Goal: Information Seeking & Learning: Learn about a topic

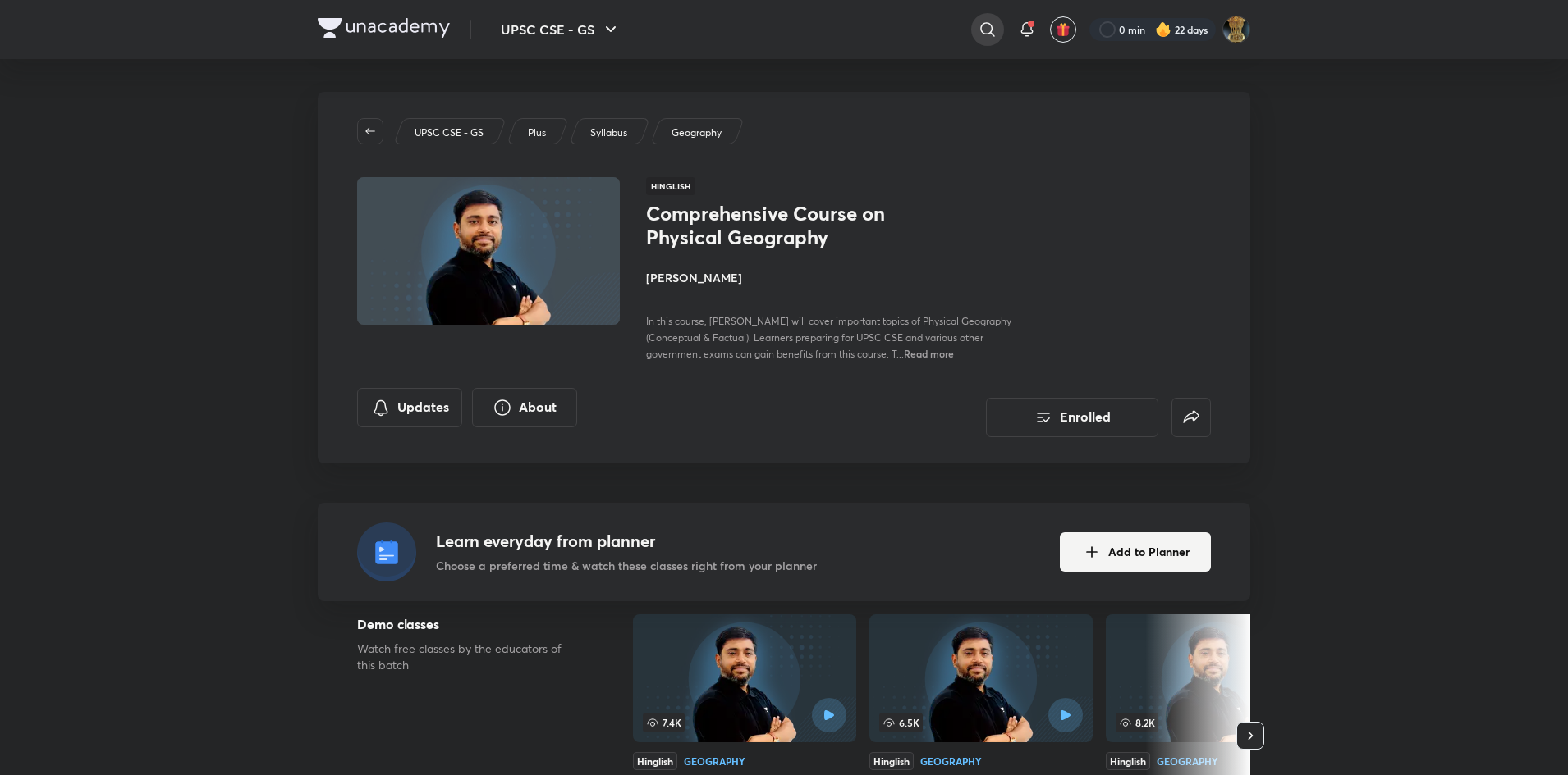
click at [989, 36] on icon at bounding box center [988, 30] width 20 height 20
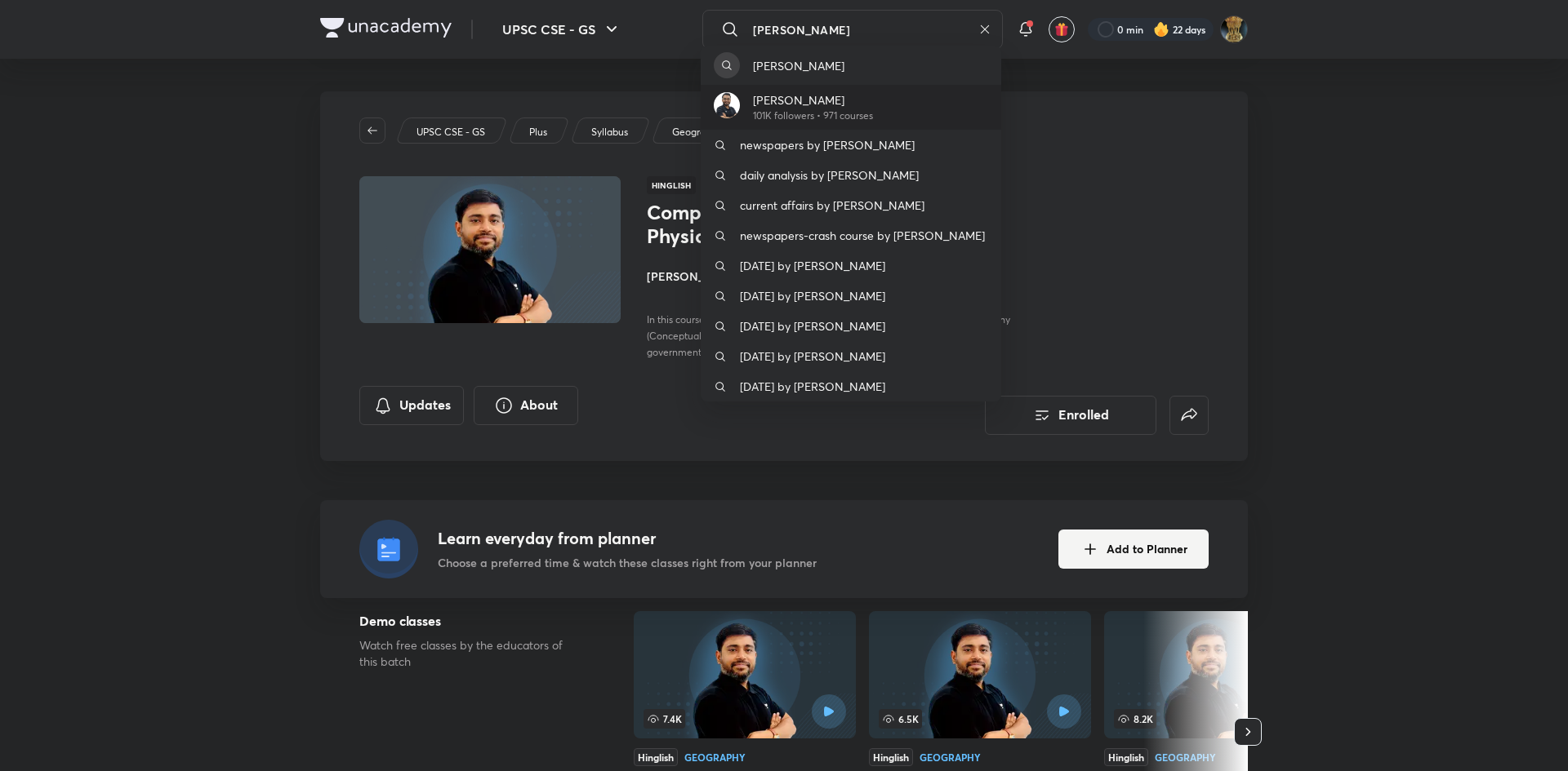
type input "[PERSON_NAME]"
click at [813, 111] on p "101K followers • 971 courses" at bounding box center [813, 116] width 120 height 14
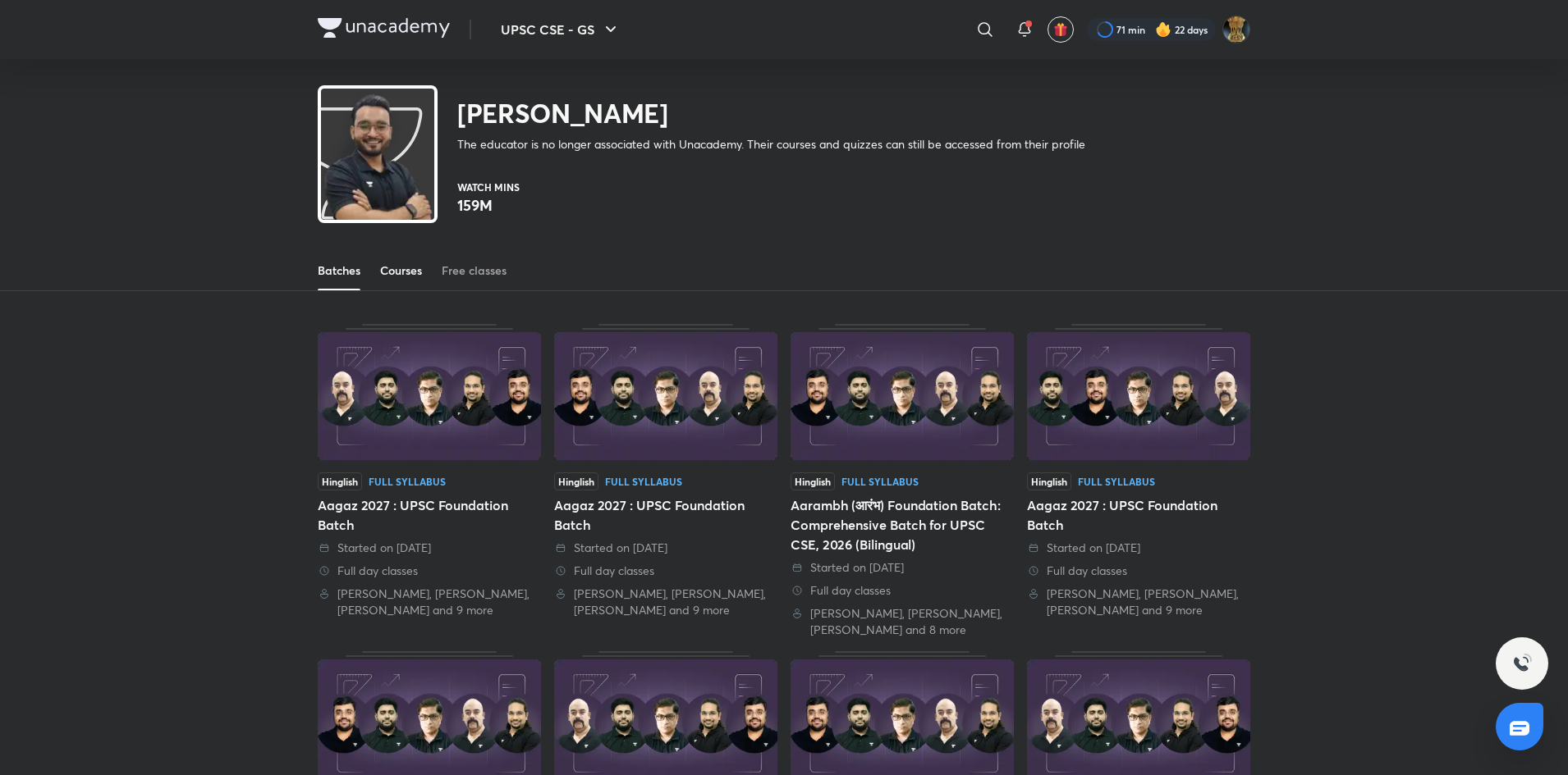
click at [415, 278] on div "Courses" at bounding box center [401, 270] width 42 height 16
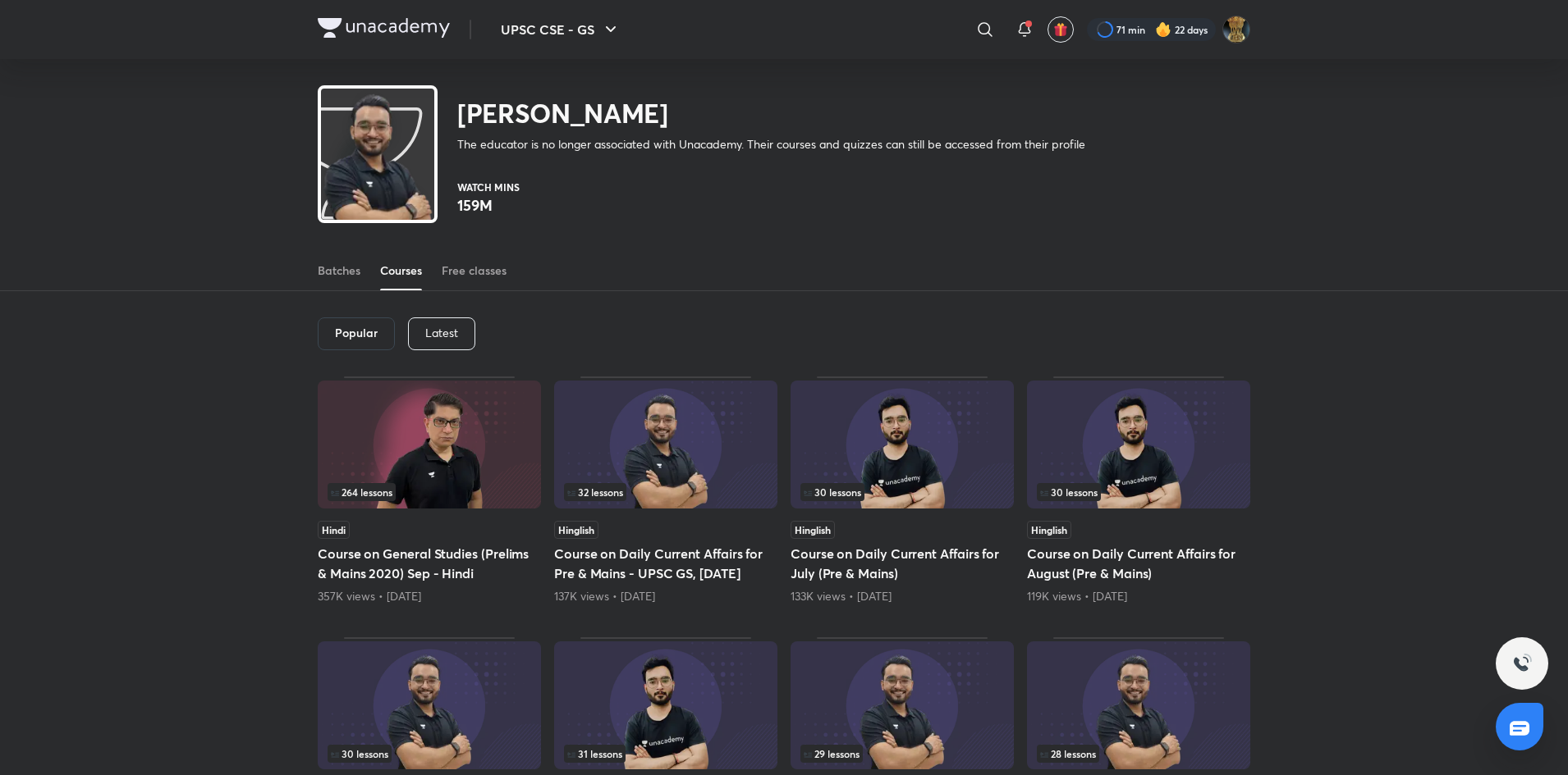
click at [424, 320] on div "Latest" at bounding box center [442, 334] width 67 height 33
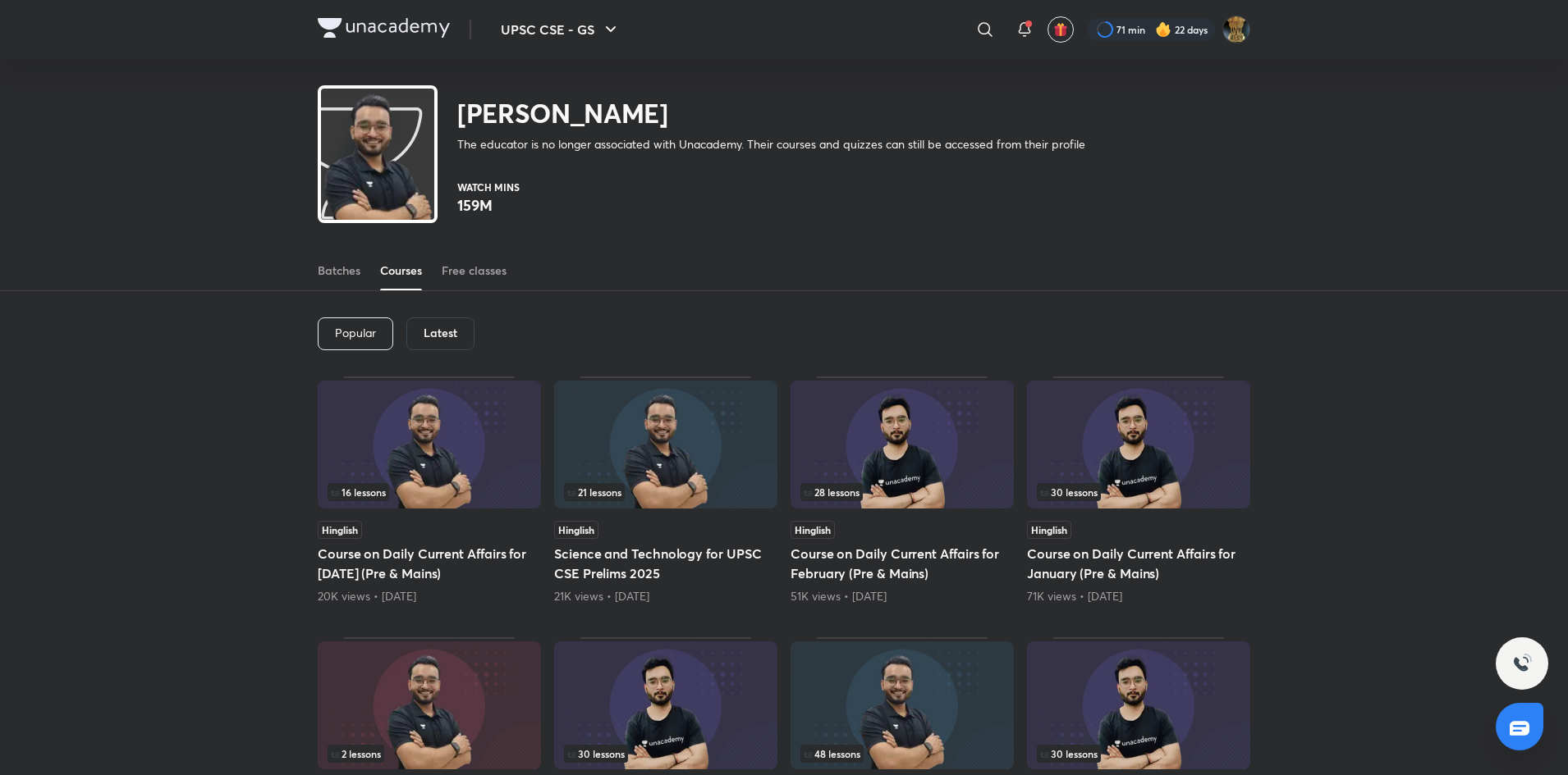
click at [449, 342] on div "Latest" at bounding box center [440, 334] width 68 height 33
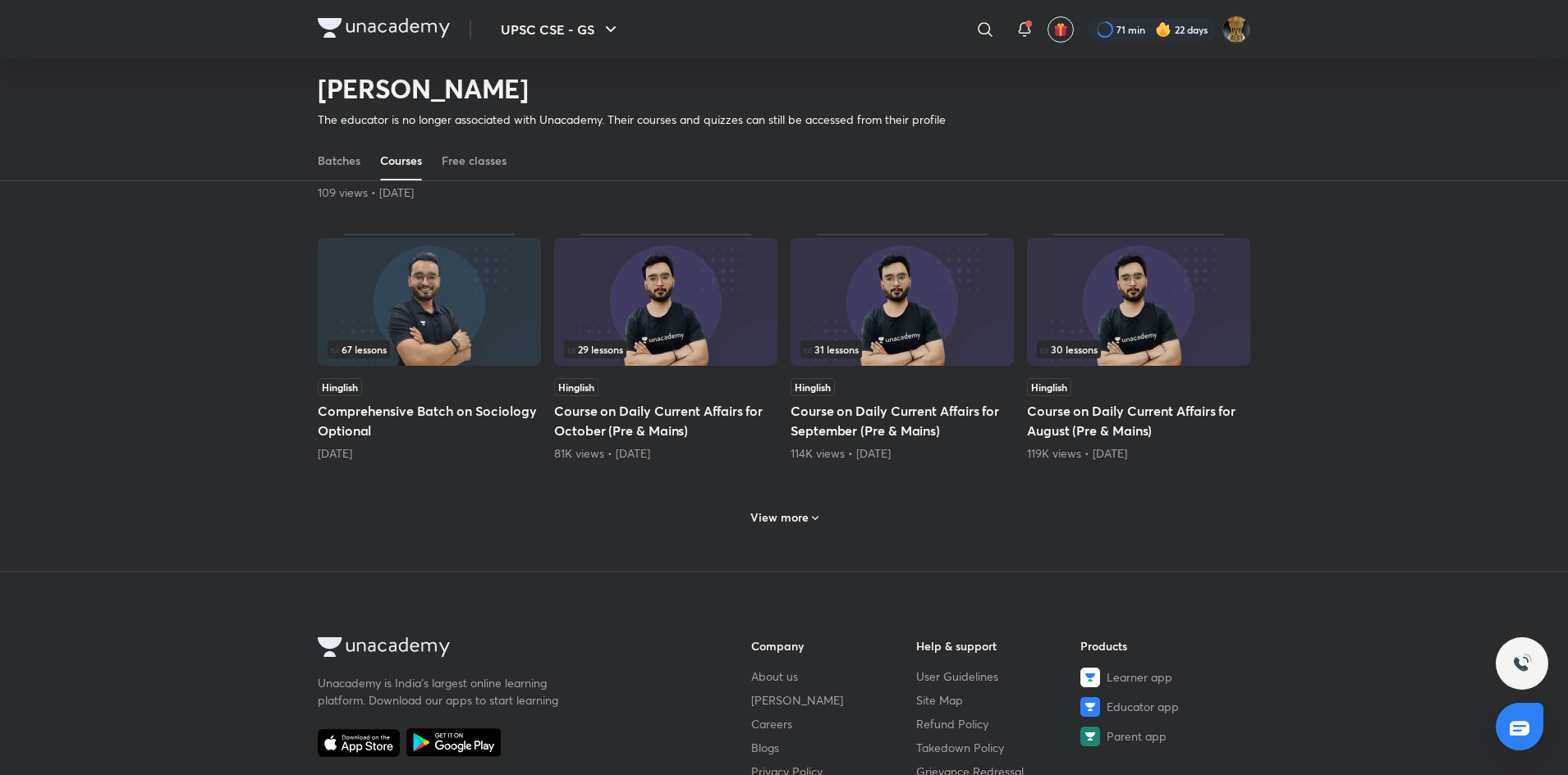
scroll to position [641, 0]
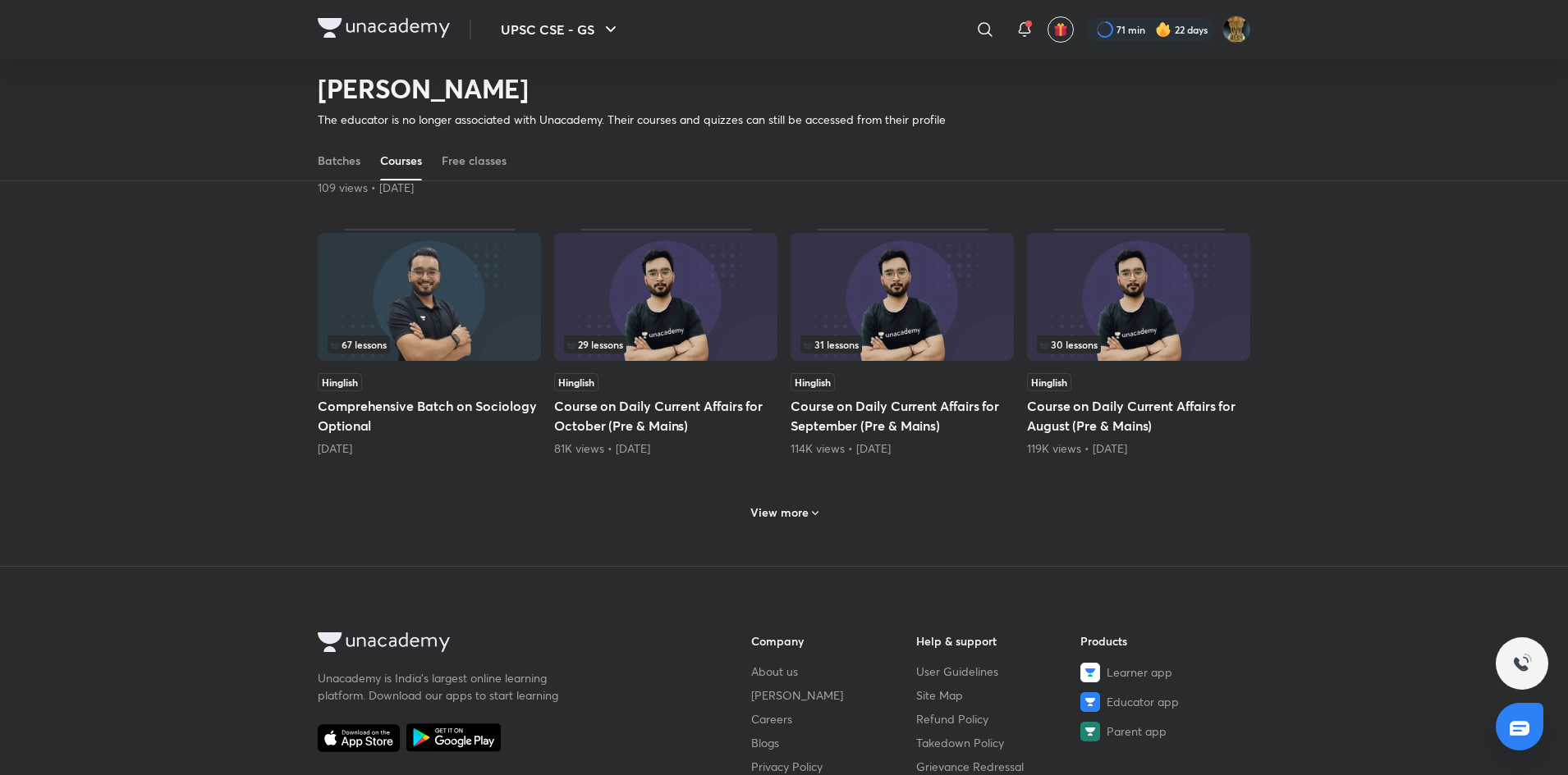
click at [794, 506] on h6 "View more" at bounding box center [780, 513] width 58 height 16
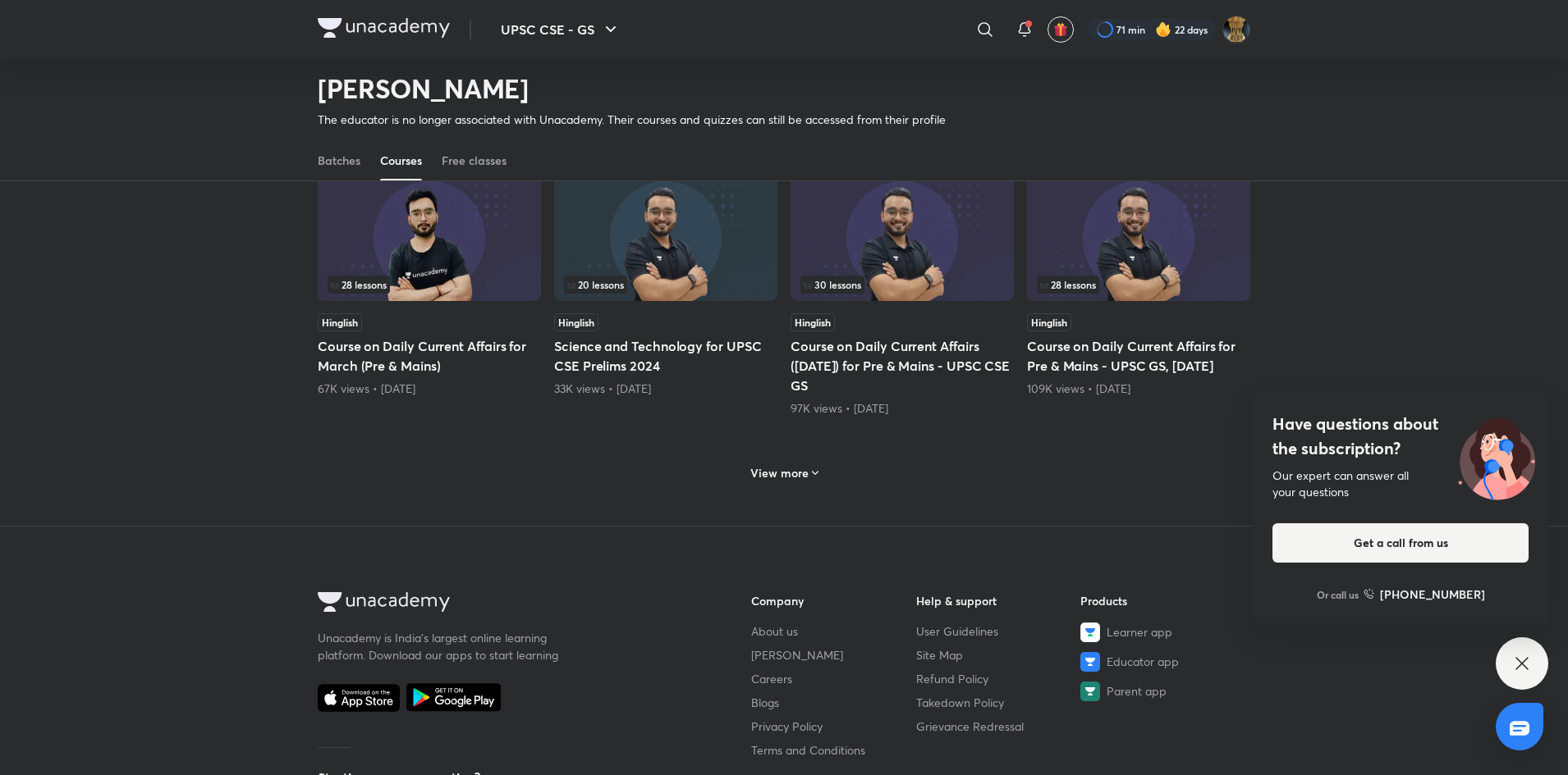
scroll to position [1504, 0]
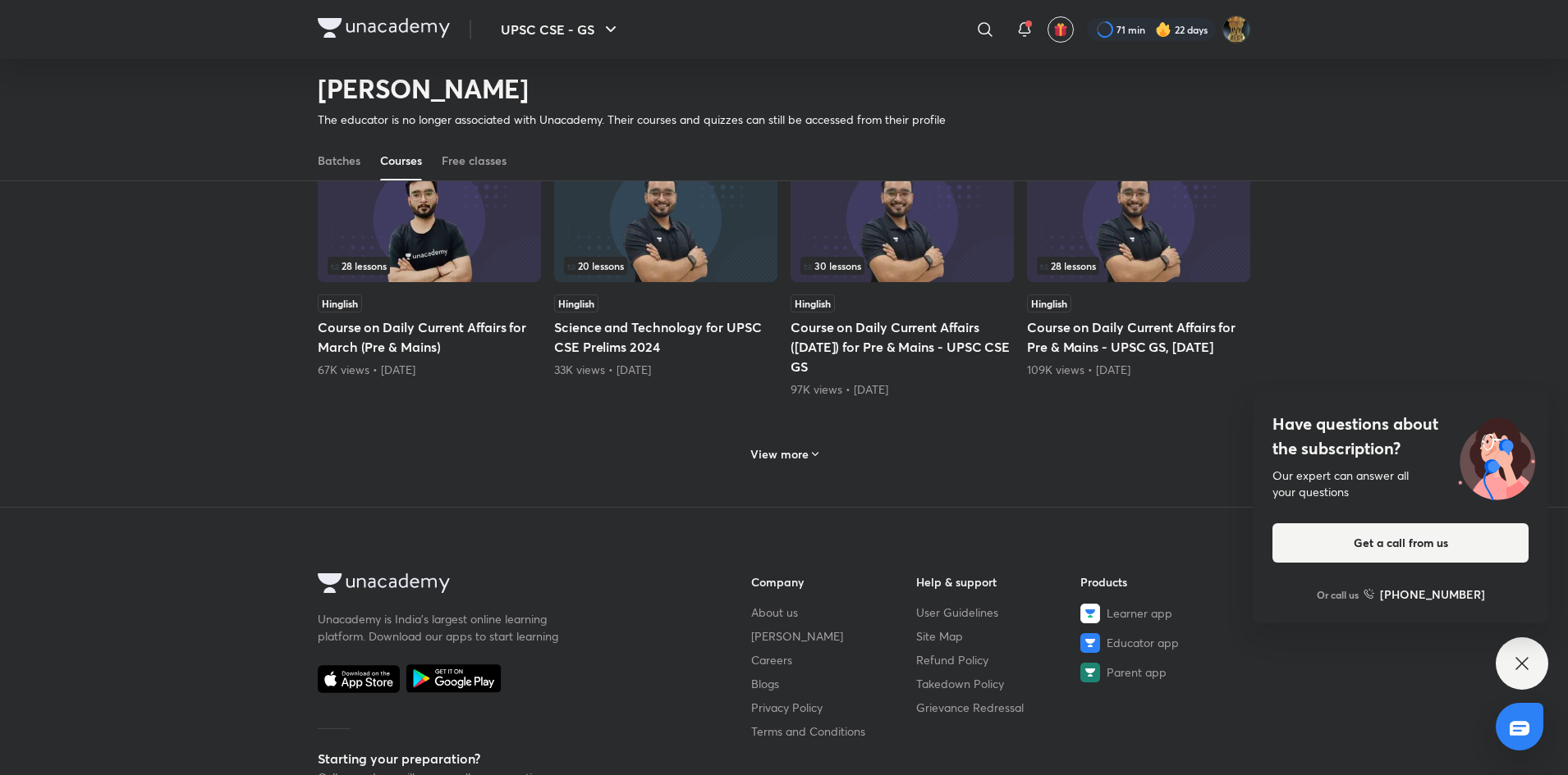
click at [808, 450] on icon at bounding box center [815, 454] width 13 height 13
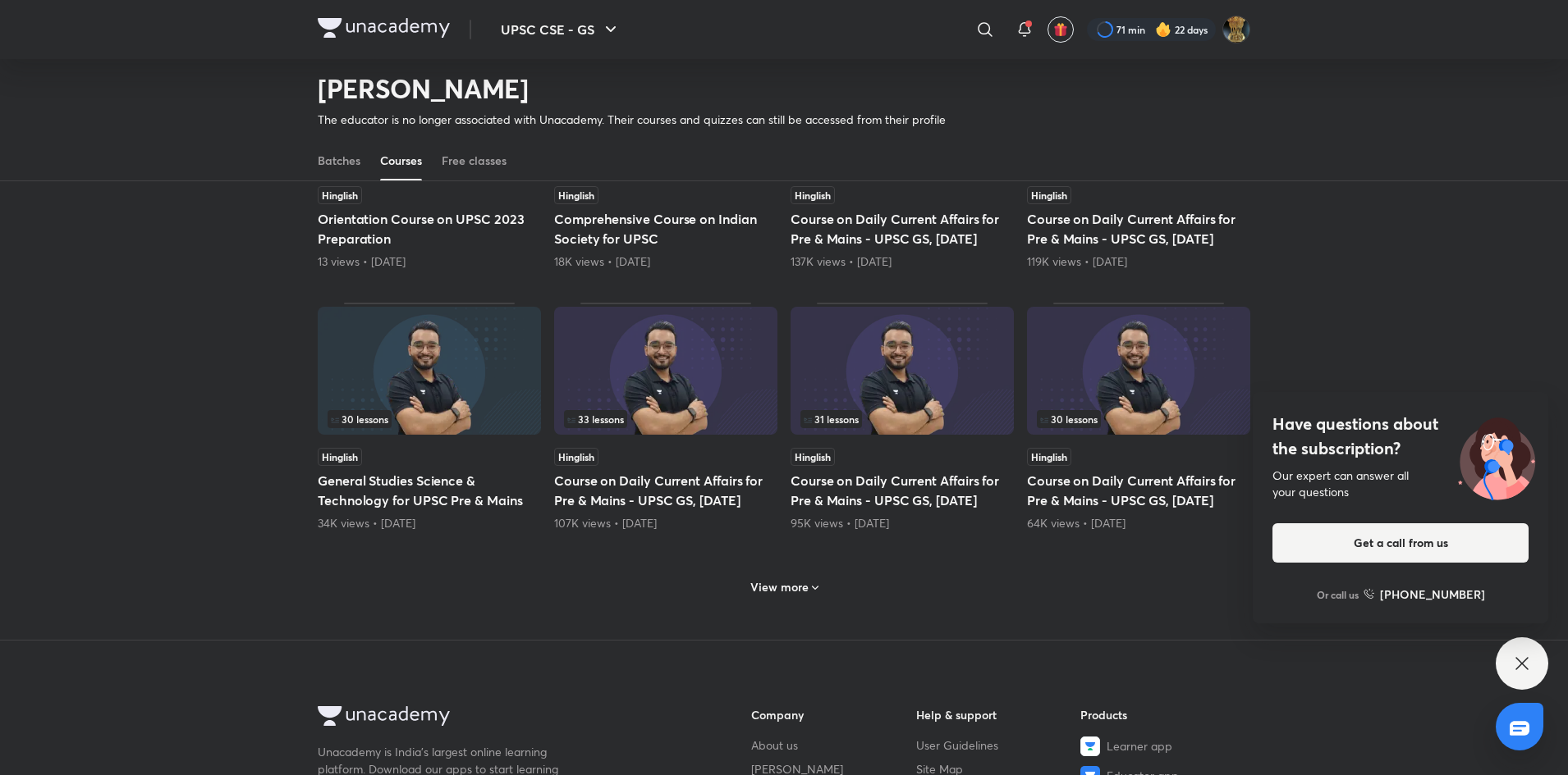
scroll to position [2158, 0]
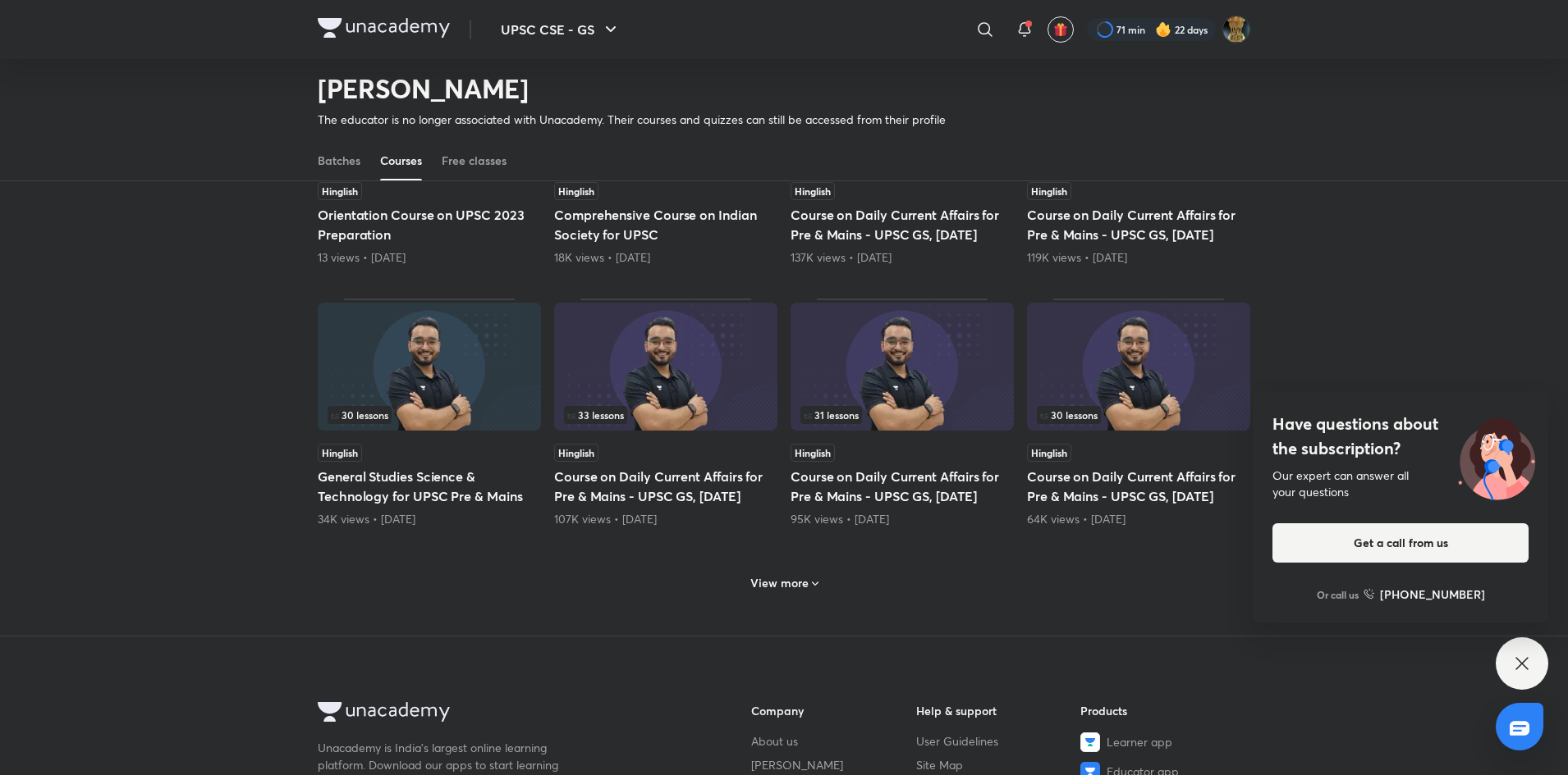
click at [467, 410] on img at bounding box center [429, 366] width 223 height 128
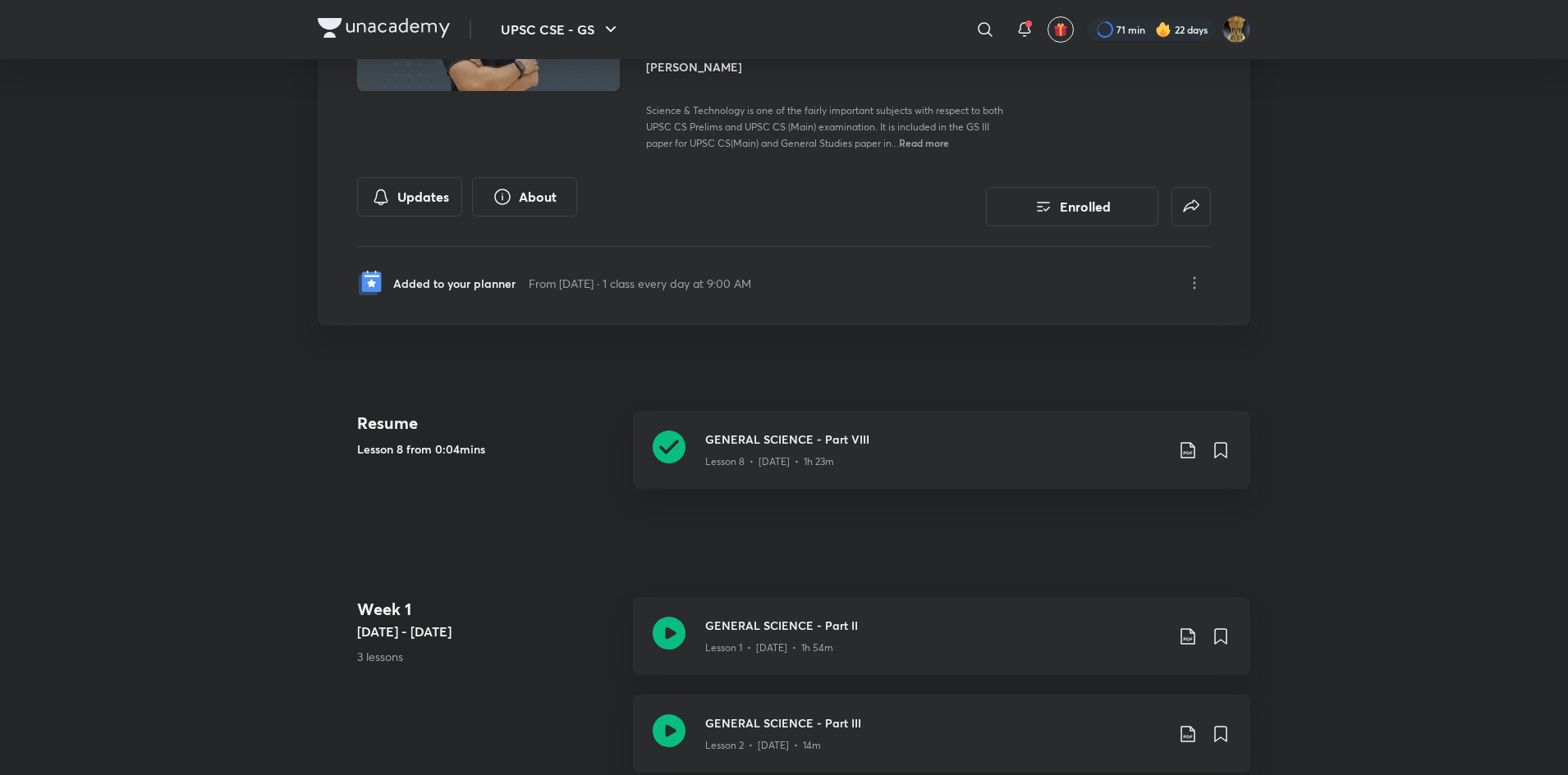
scroll to position [237, 0]
click at [802, 446] on div "Lesson 8 • [DATE] • 1h 23m" at bounding box center [935, 454] width 460 height 21
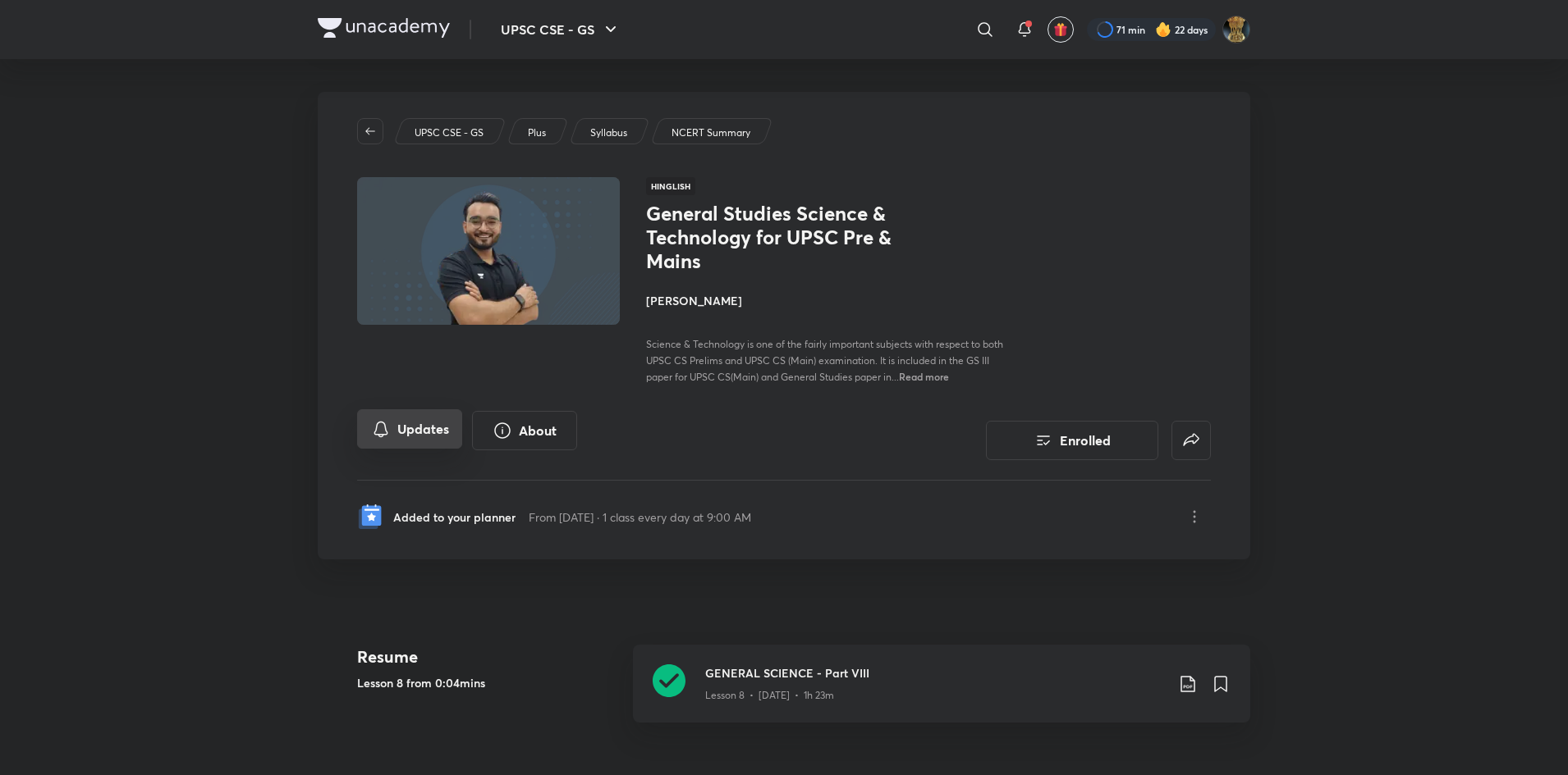
click at [435, 425] on button "Updates" at bounding box center [409, 429] width 105 height 39
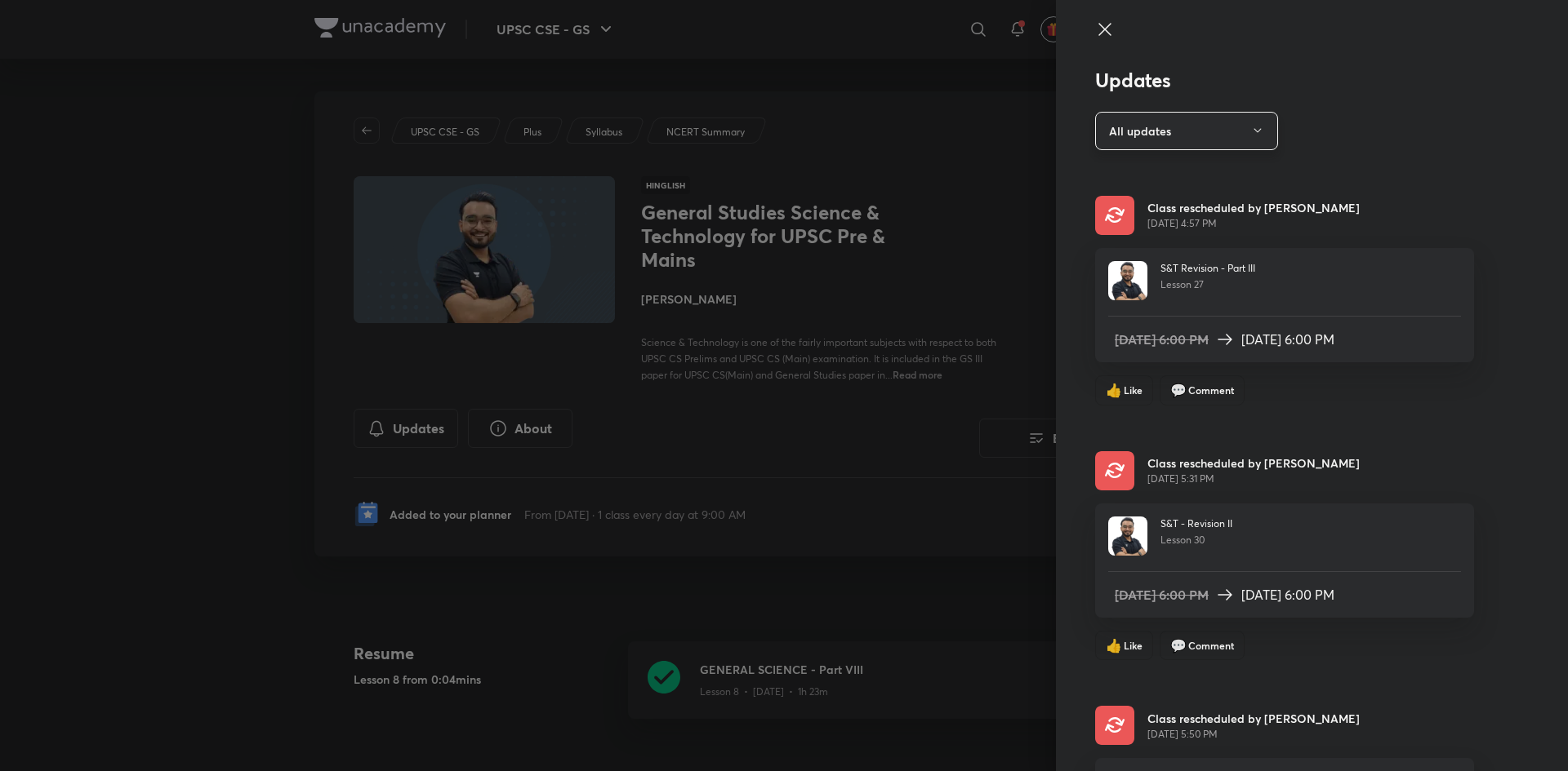
click at [1164, 133] on button "All updates" at bounding box center [1186, 130] width 183 height 38
click at [1356, 103] on div at bounding box center [784, 385] width 1568 height 771
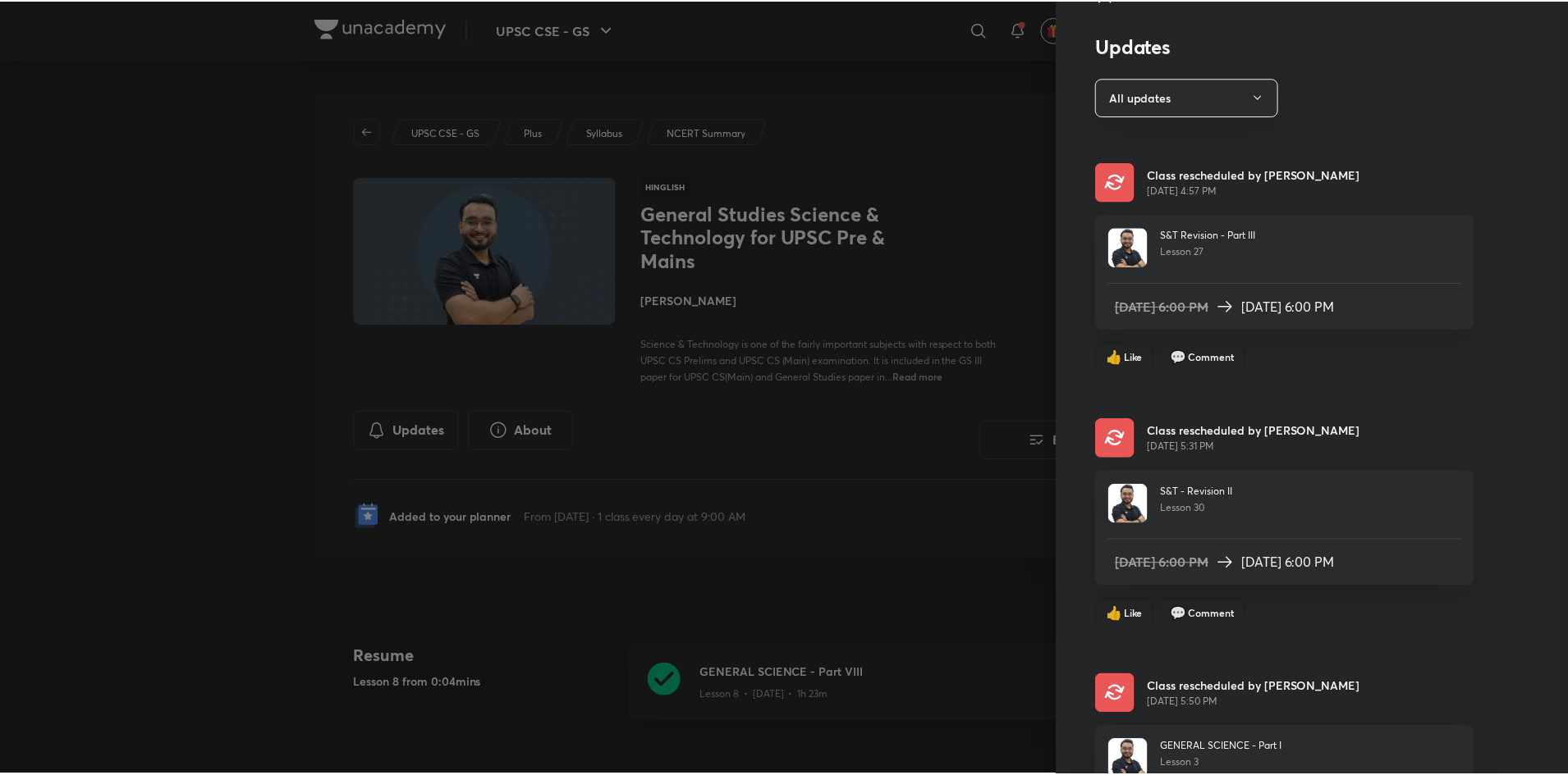
scroll to position [3, 0]
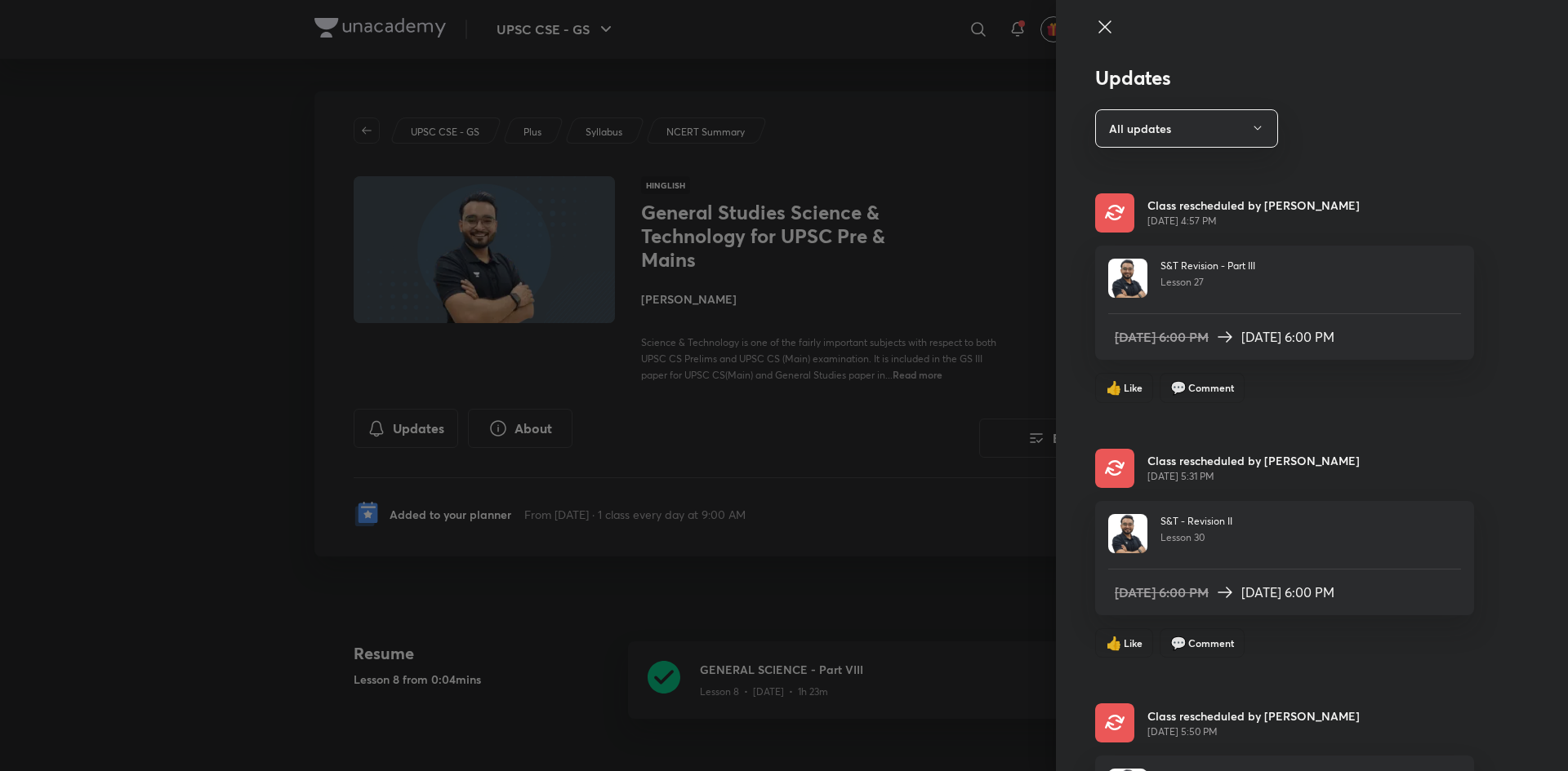
click at [1011, 131] on div at bounding box center [784, 385] width 1568 height 771
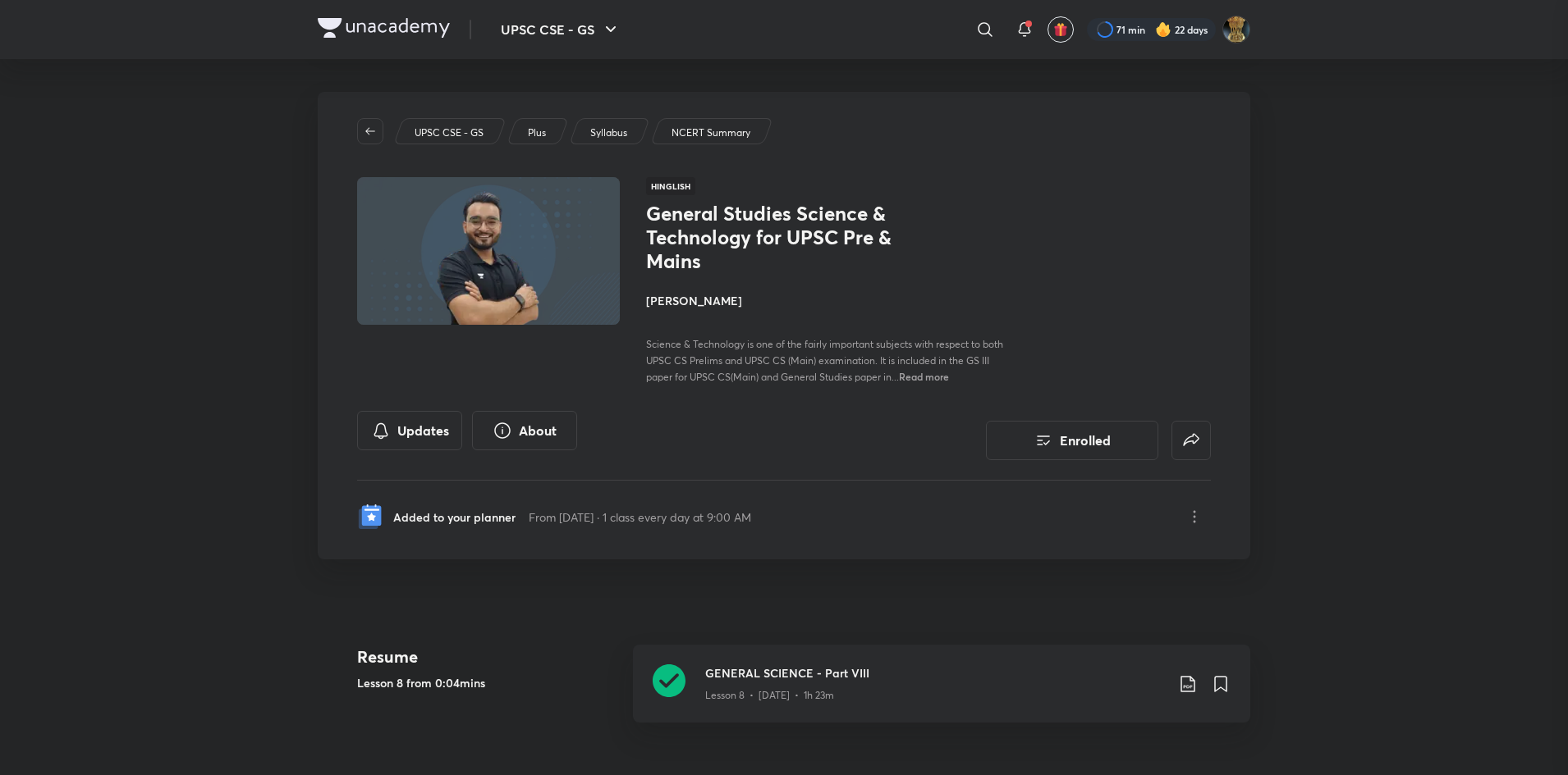
scroll to position [0, 0]
click at [980, 25] on icon at bounding box center [985, 30] width 20 height 20
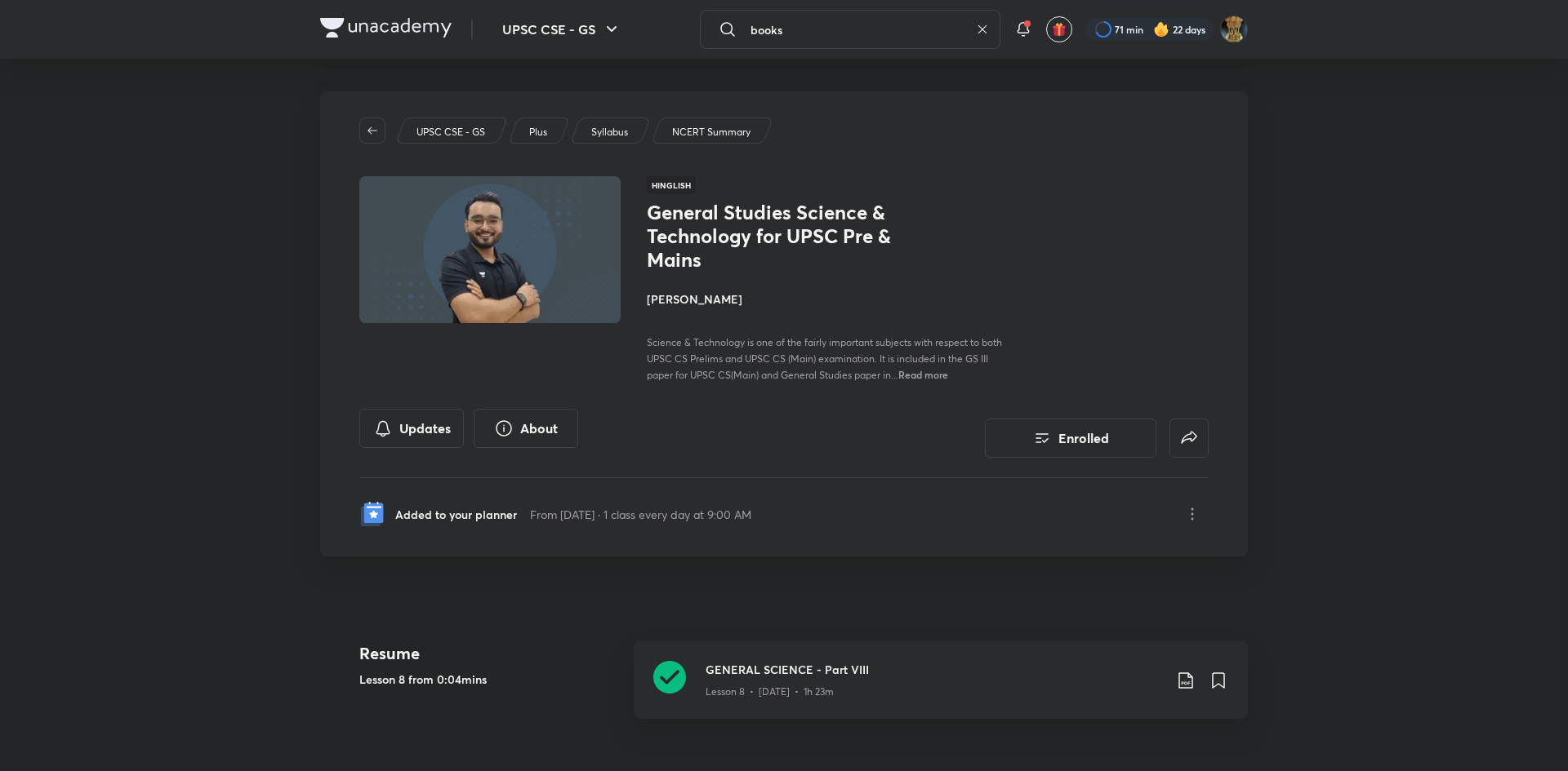
type input "books"
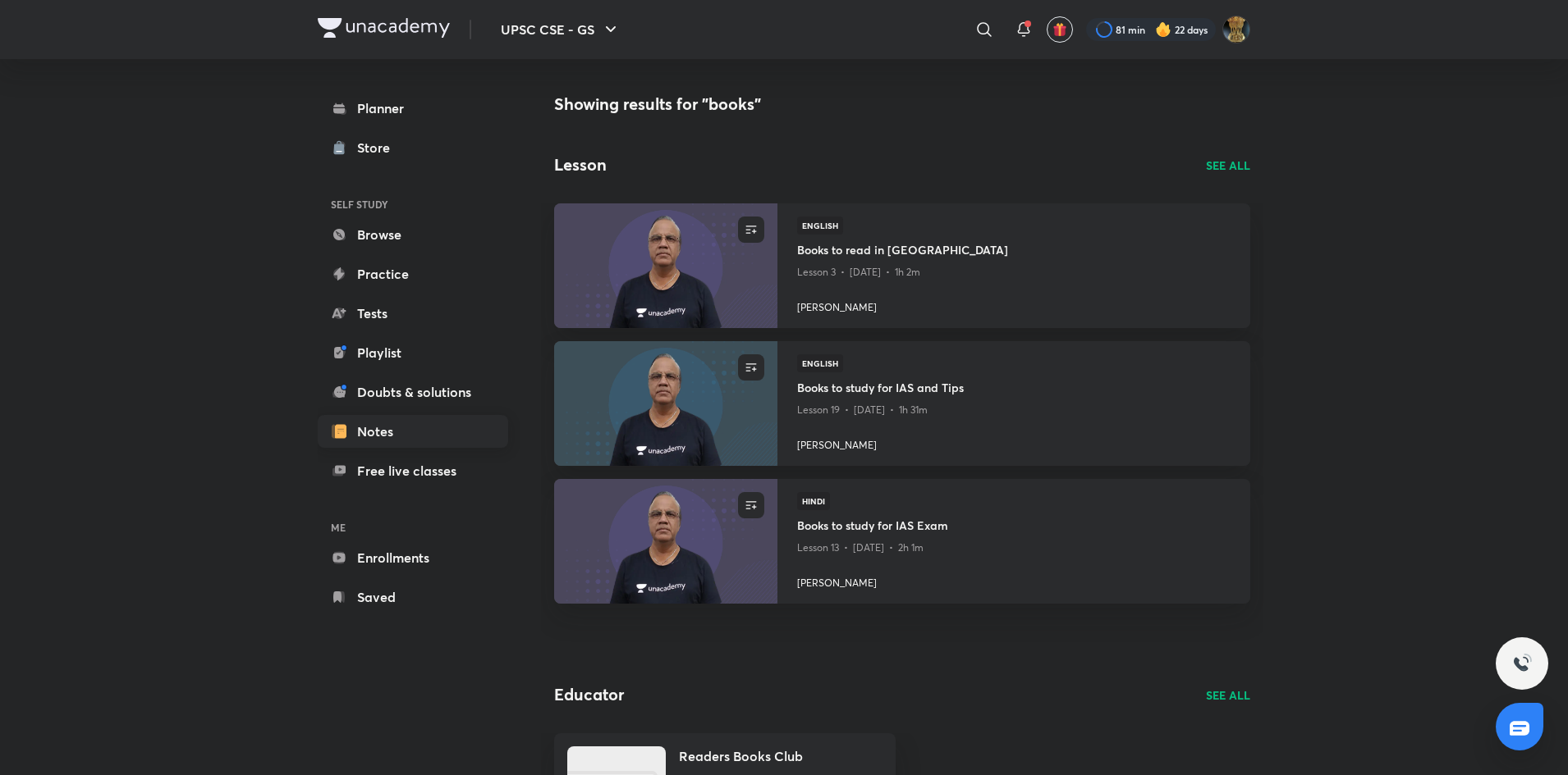
click at [376, 446] on link "Notes" at bounding box center [413, 432] width 190 height 33
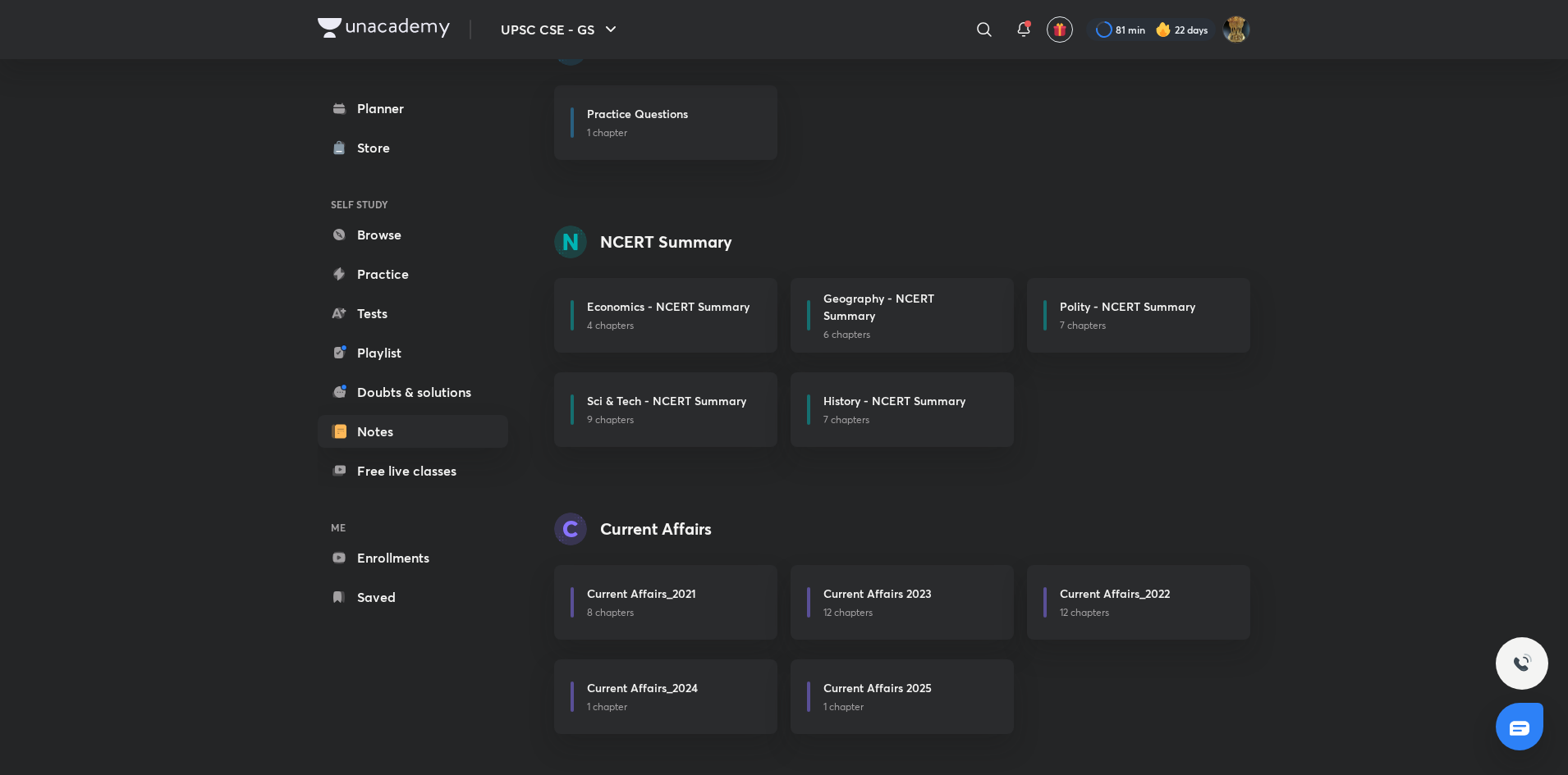
scroll to position [228, 0]
click at [682, 396] on h6 "Sci & Tech - NCERT Summary" at bounding box center [666, 396] width 159 height 17
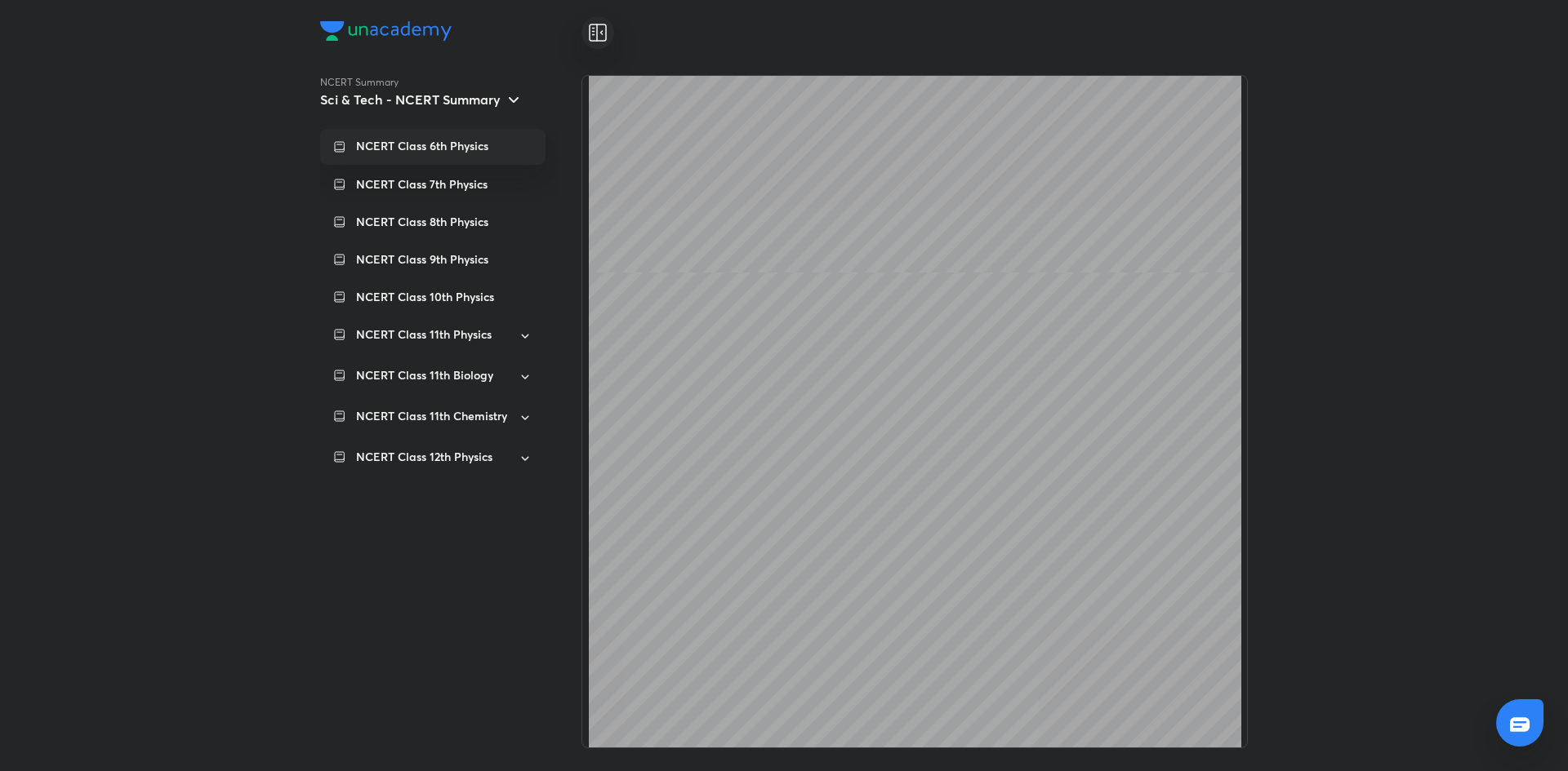
scroll to position [16942, 0]
click at [606, 28] on icon at bounding box center [598, 33] width 20 height 20
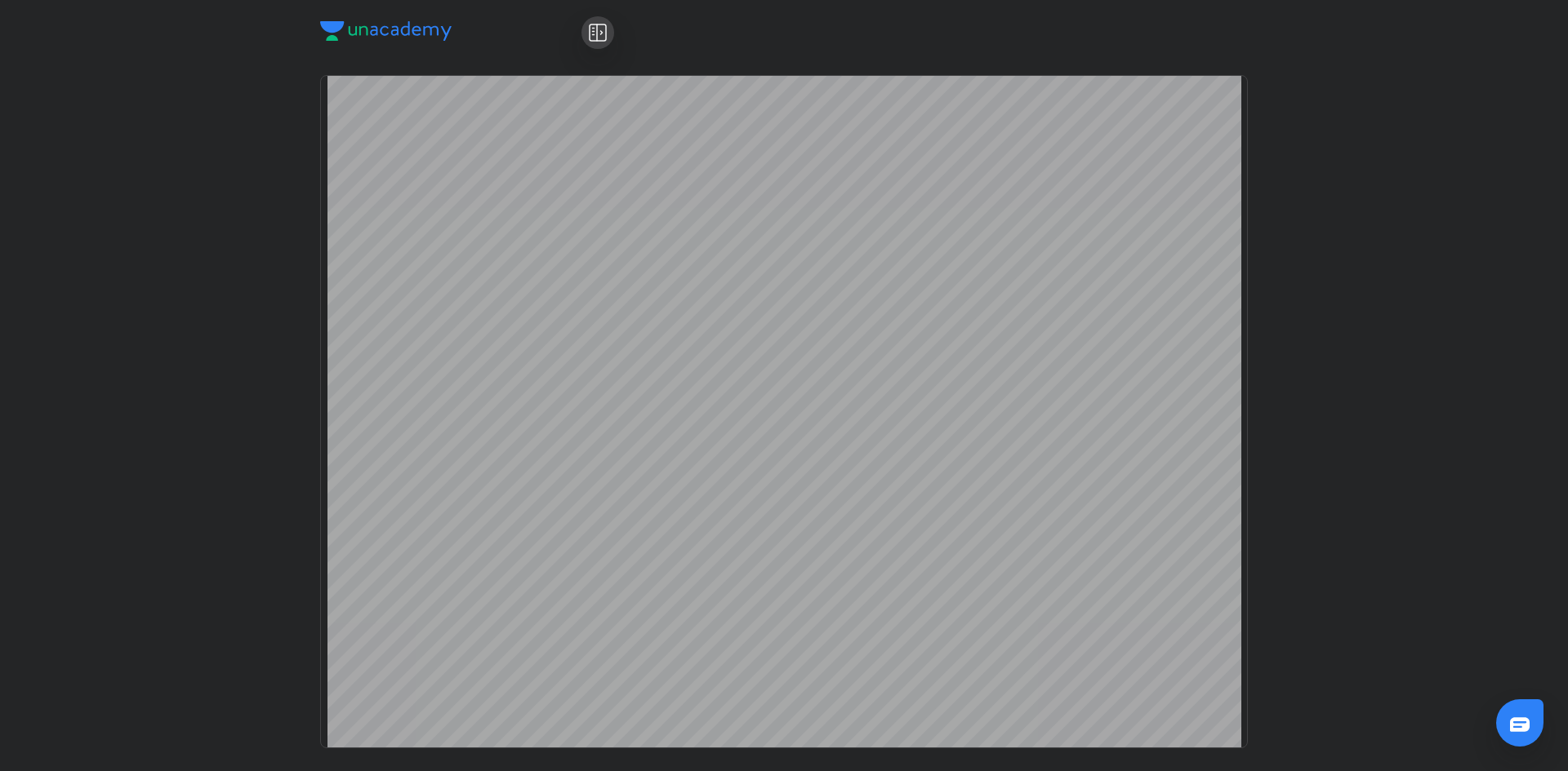
scroll to position [0, 0]
click at [587, 30] on div at bounding box center [598, 33] width 33 height 33
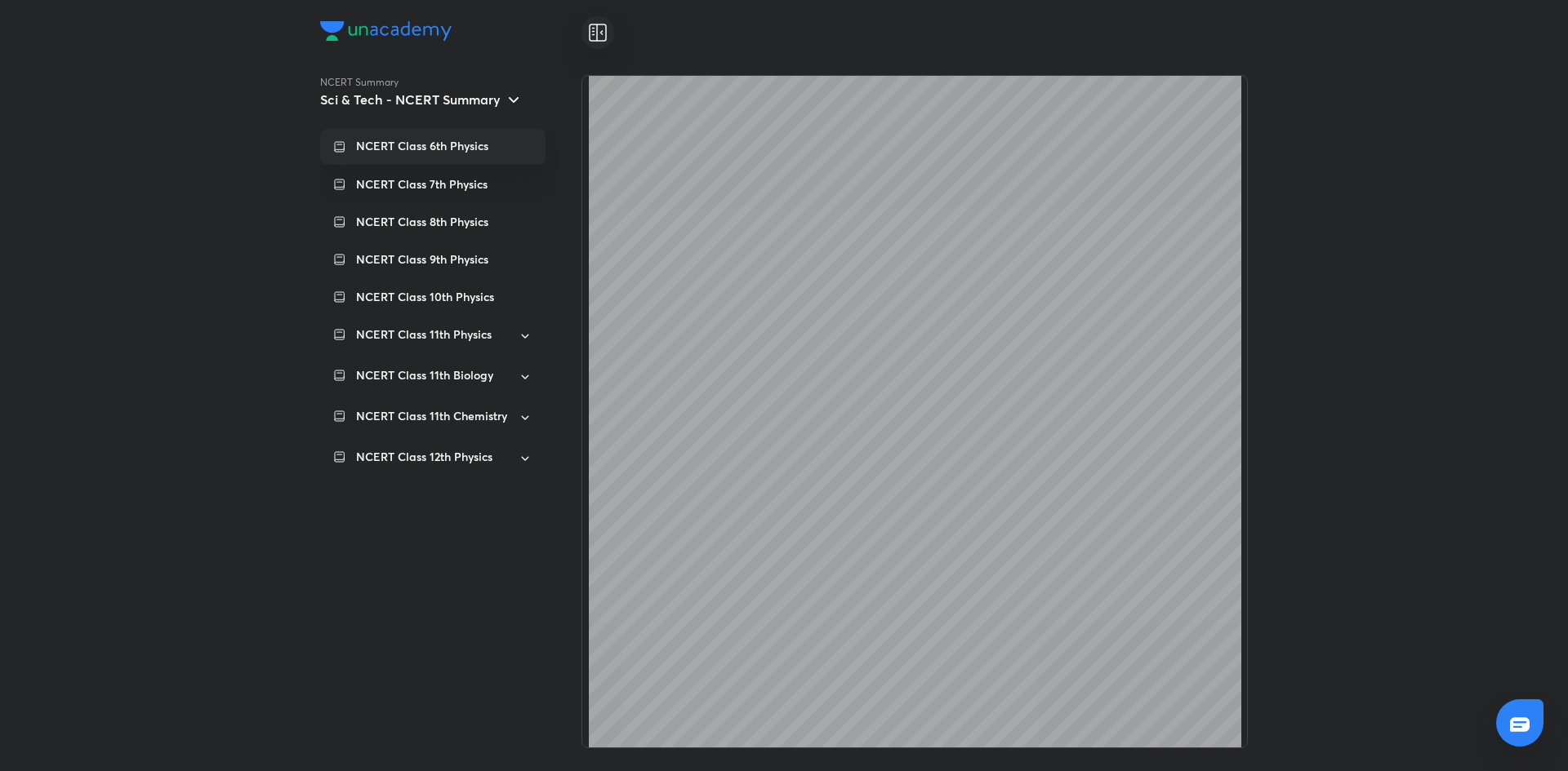
click at [450, 94] on h5 "Sci & Tech - NCERT Summary" at bounding box center [410, 100] width 180 height 16
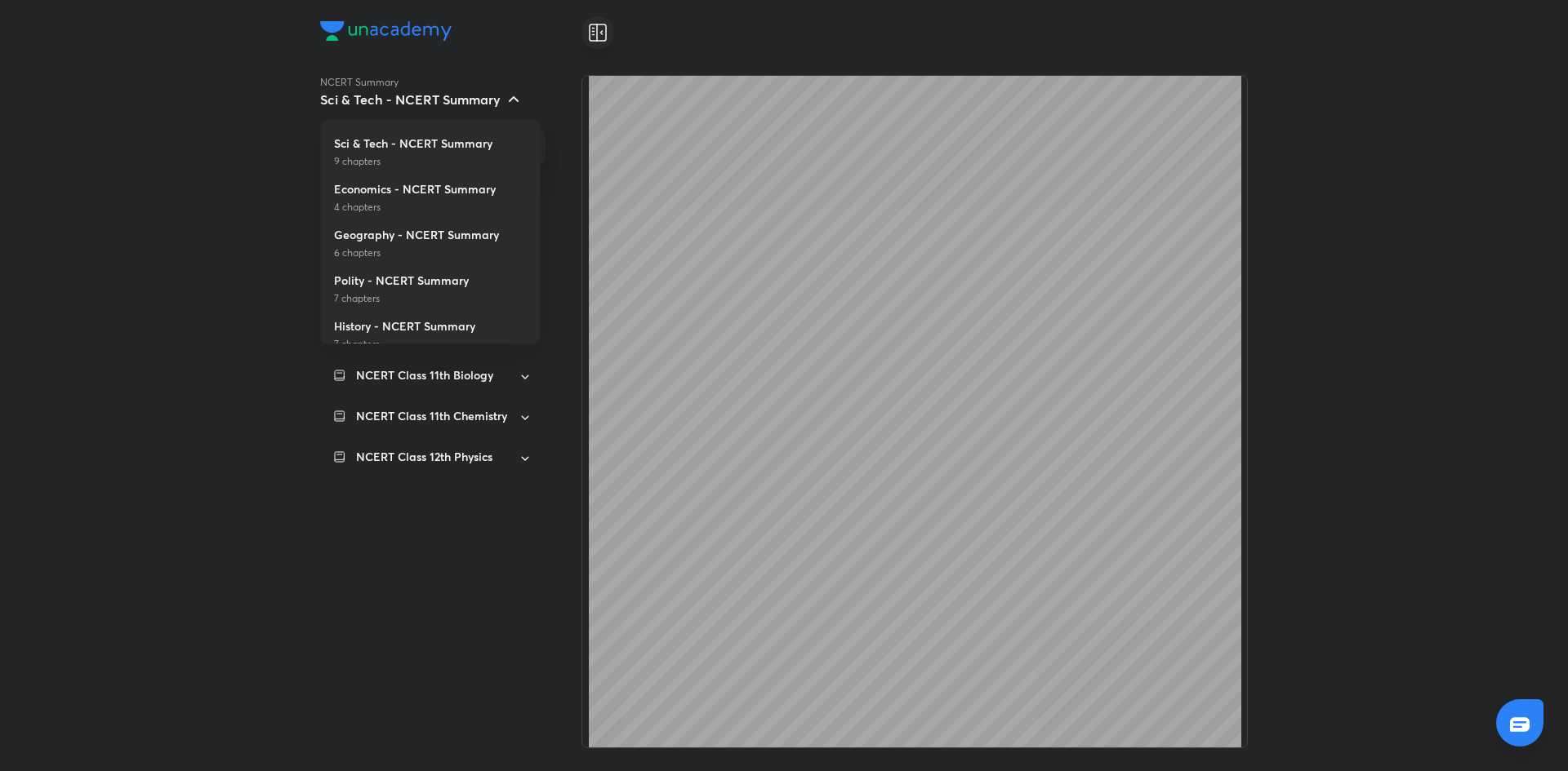
click at [450, 92] on div at bounding box center [784, 385] width 1568 height 771
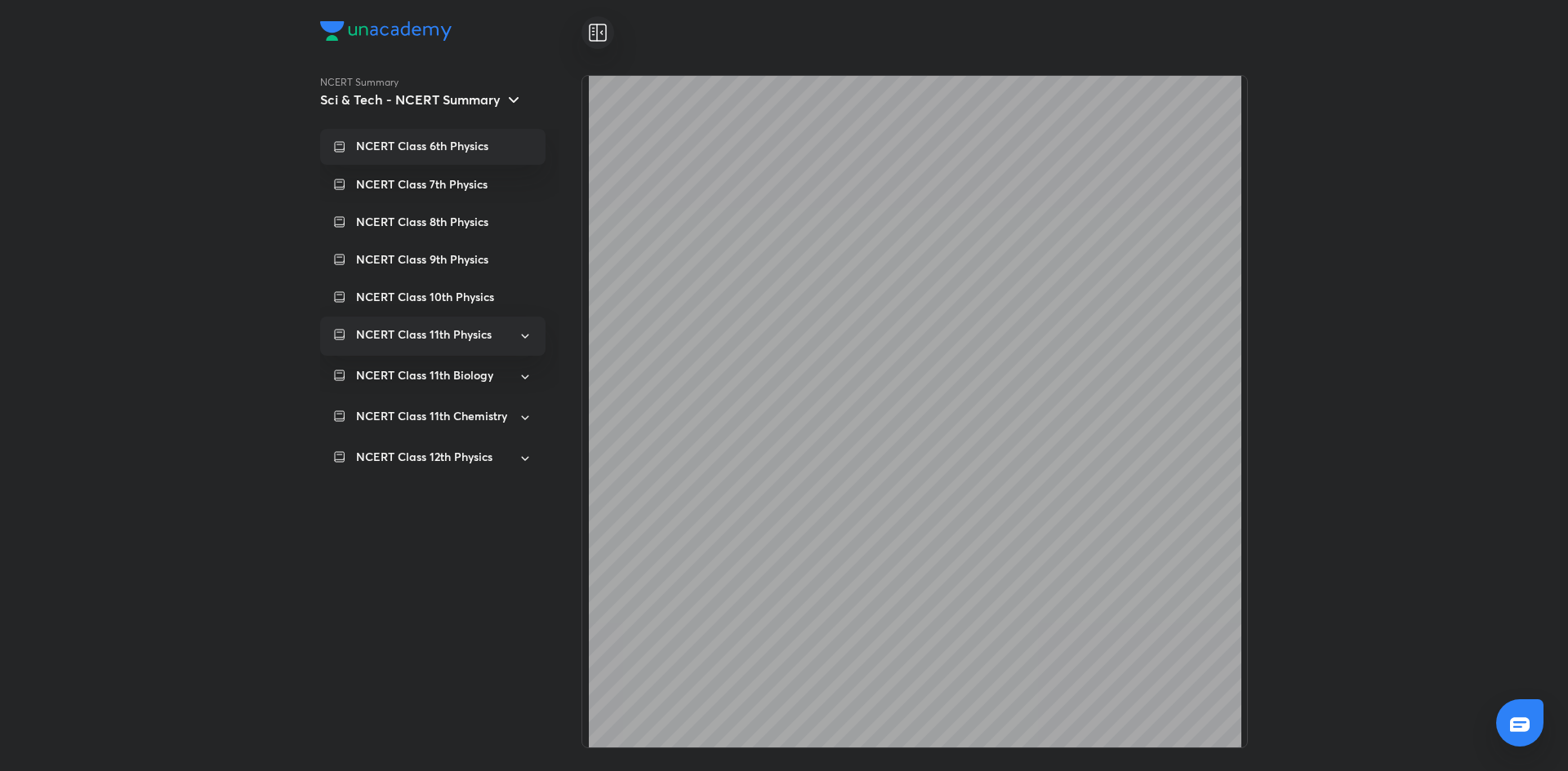
click at [485, 325] on div "NCERT Class 11th Physics" at bounding box center [432, 336] width 226 height 39
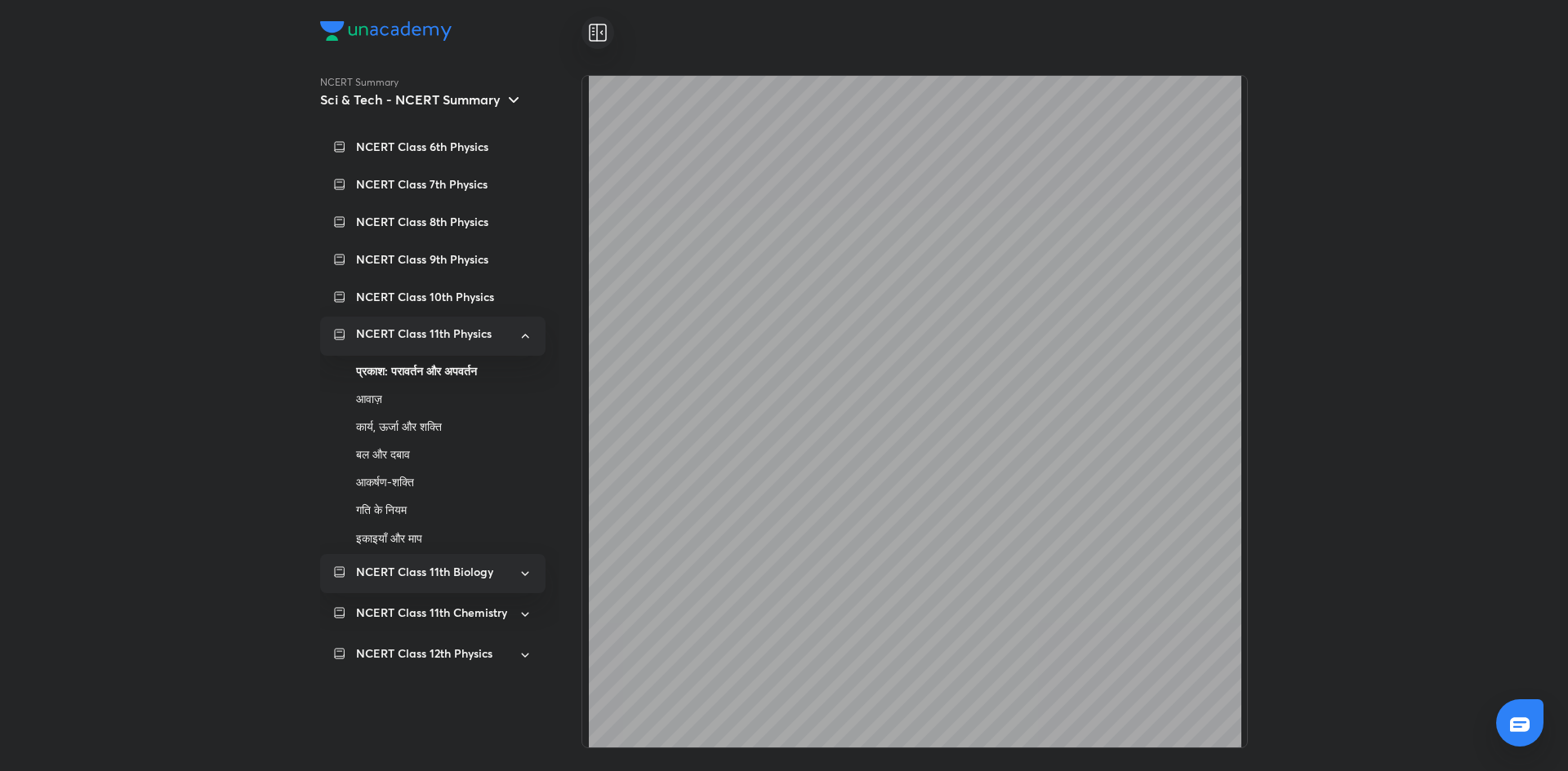
click at [476, 576] on p "NCERT Class 11th Biology" at bounding box center [424, 573] width 137 height 16
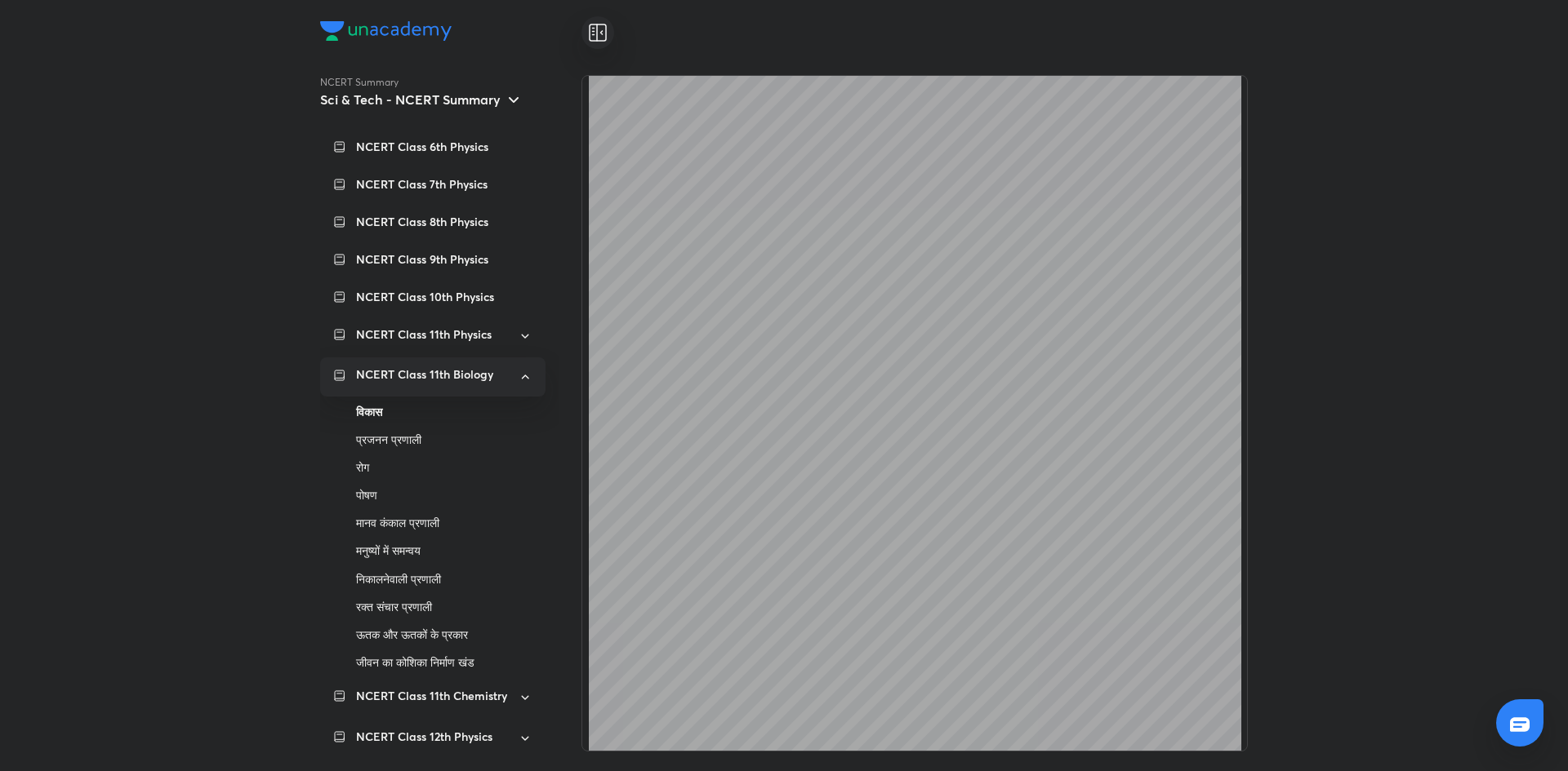
drag, startPoint x: 552, startPoint y: 357, endPoint x: 560, endPoint y: 521, distance: 164.2
click at [560, 521] on div "NCERT Summary Sci & Tech - NCERT Summary NCERT Class 6th Physics NCERT Class 7t…" at bounding box center [450, 413] width 261 height 677
click at [522, 378] on icon at bounding box center [525, 377] width 15 height 20
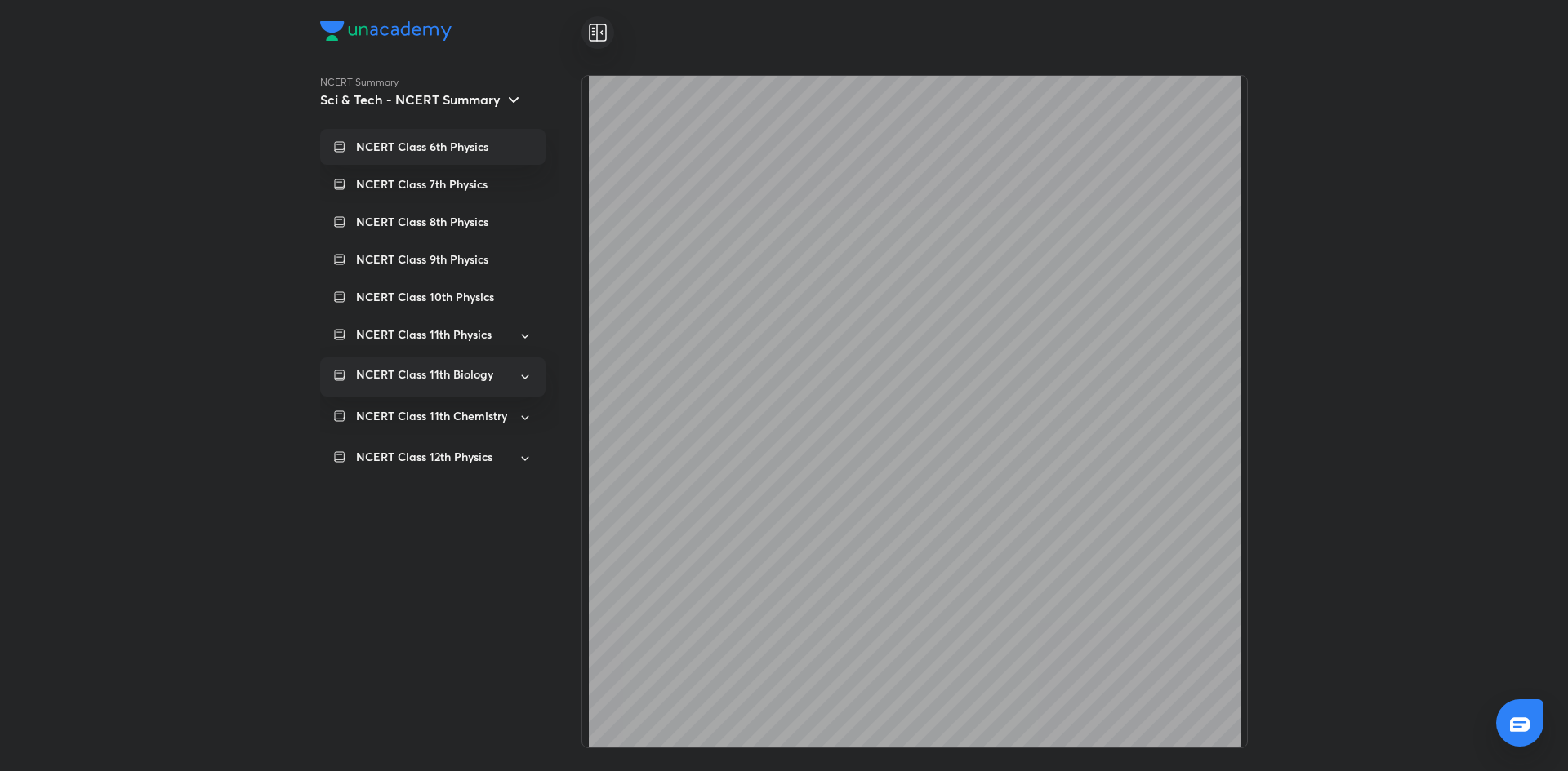
click at [411, 151] on p "NCERT Class 6th Physics" at bounding box center [422, 147] width 132 height 16
click at [441, 183] on p "NCERT Class 7th Physics" at bounding box center [421, 185] width 131 height 16
click at [406, 158] on div "NCERT Class 6th Physics" at bounding box center [432, 147] width 226 height 36
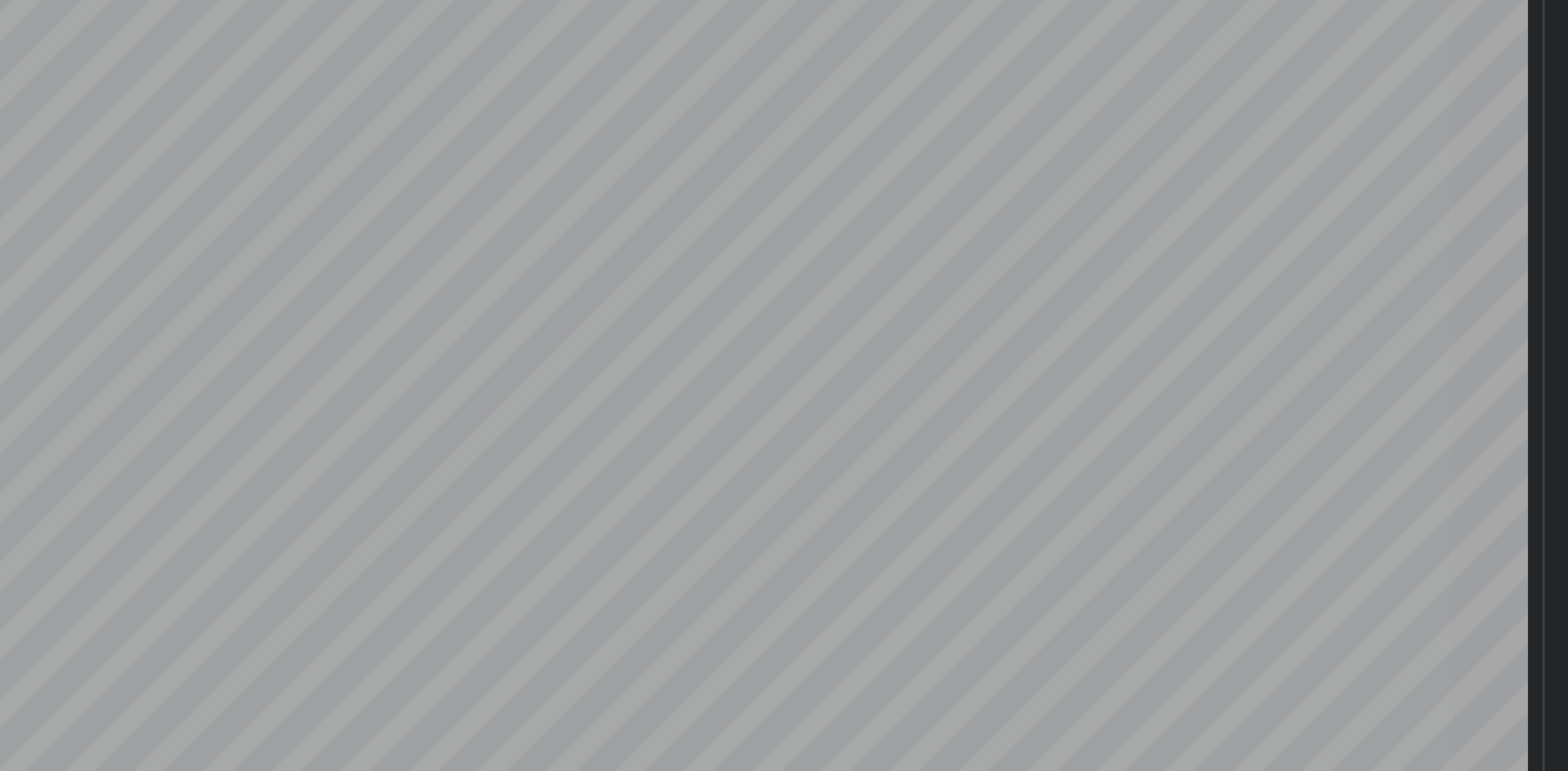
scroll to position [5190, 0]
